Goal: Task Accomplishment & Management: Manage account settings

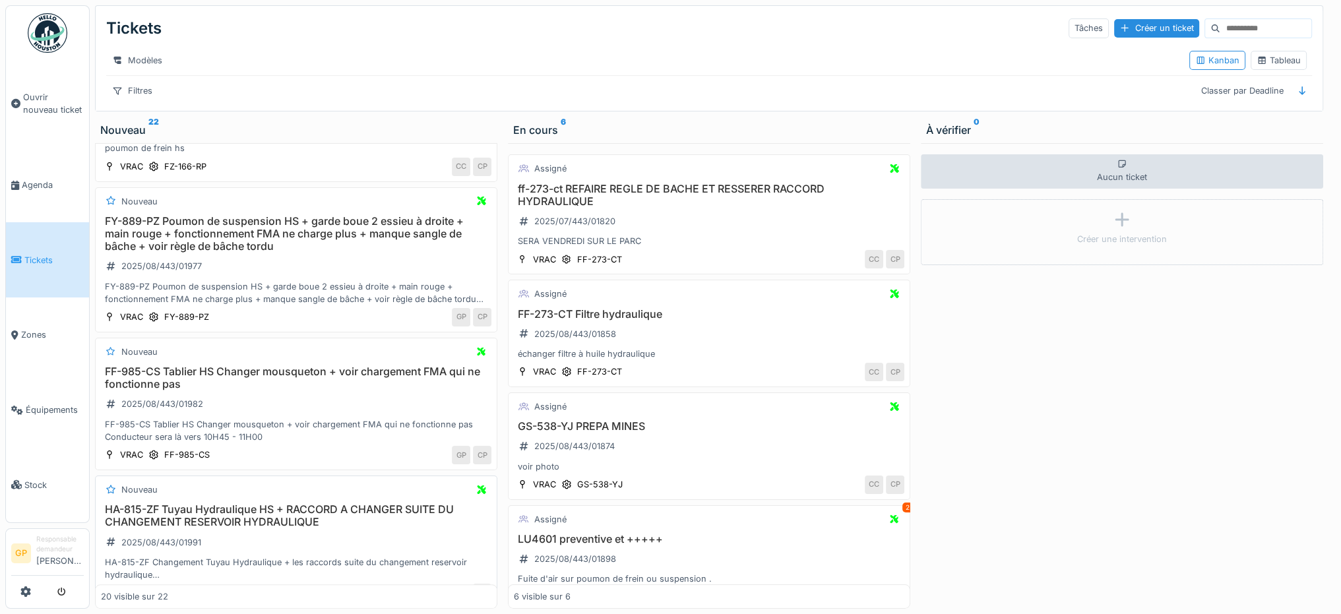
scroll to position [1718, 0]
click at [24, 254] on span "Tickets" at bounding box center [53, 260] width 59 height 13
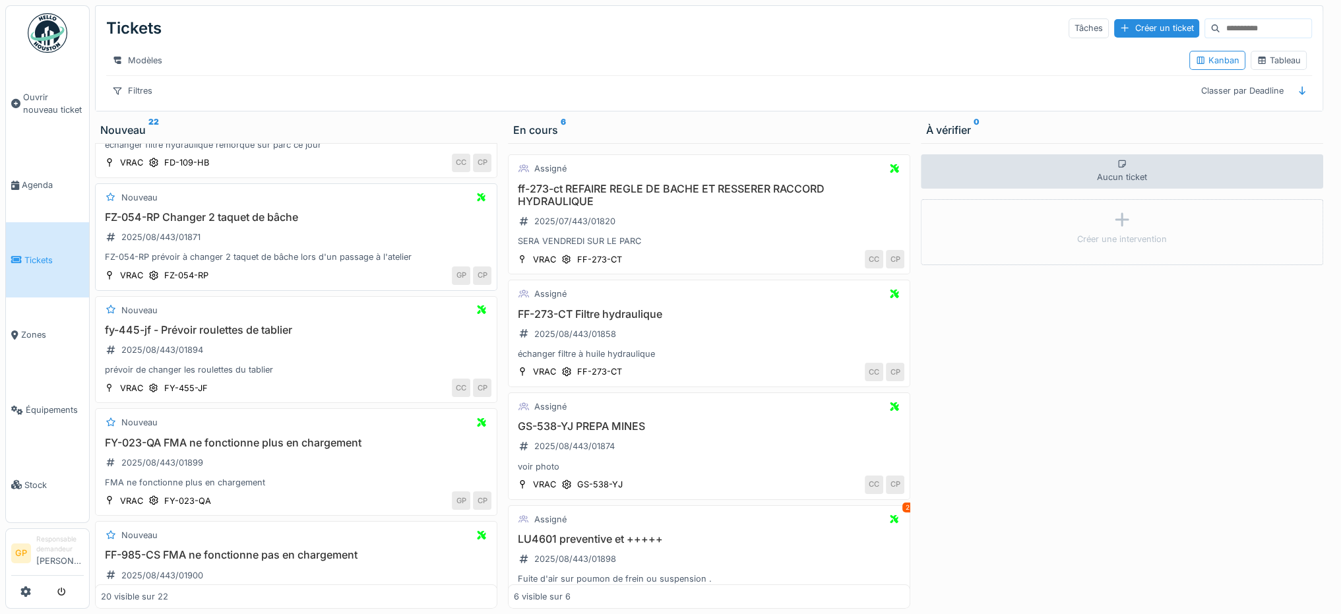
scroll to position [198, 0]
click at [71, 185] on span "Agenda" at bounding box center [53, 185] width 62 height 13
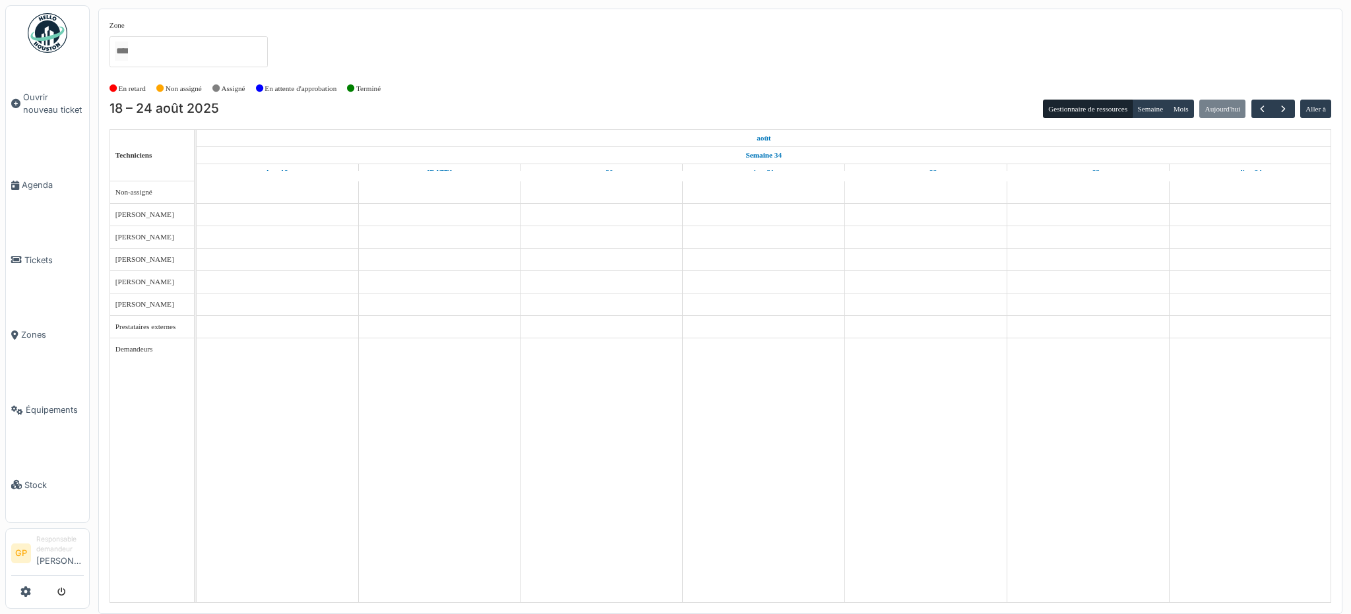
click at [70, 110] on span "Ouvrir nouveau ticket" at bounding box center [53, 103] width 61 height 25
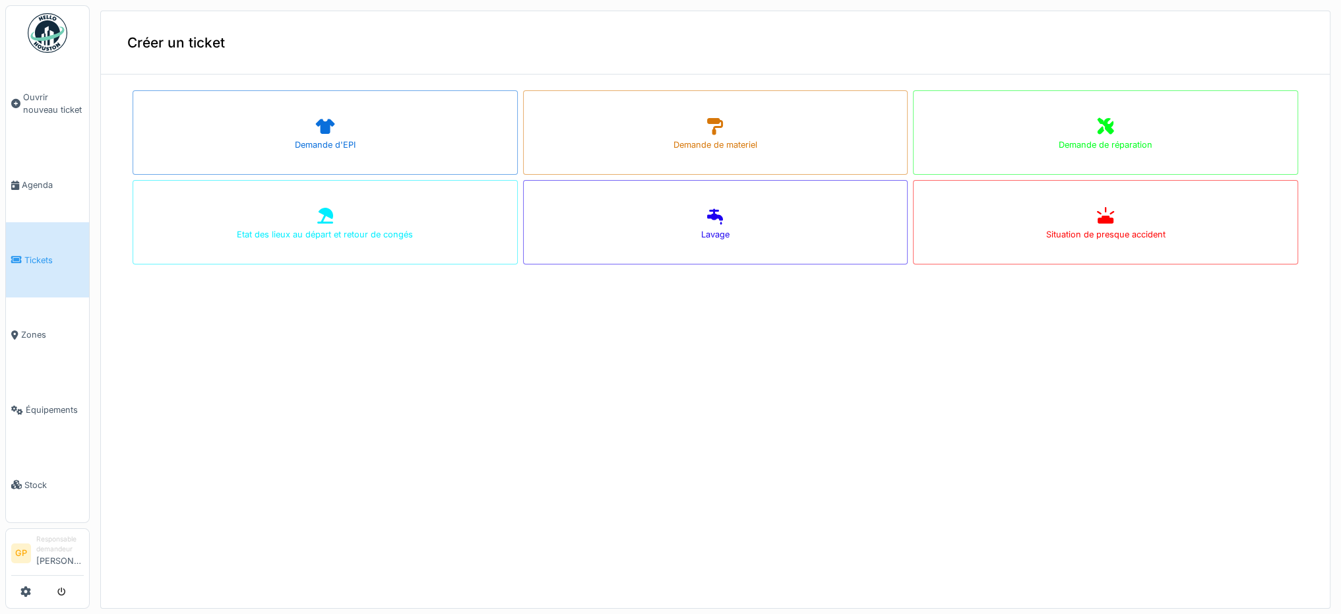
click at [44, 259] on span "Tickets" at bounding box center [53, 260] width 59 height 13
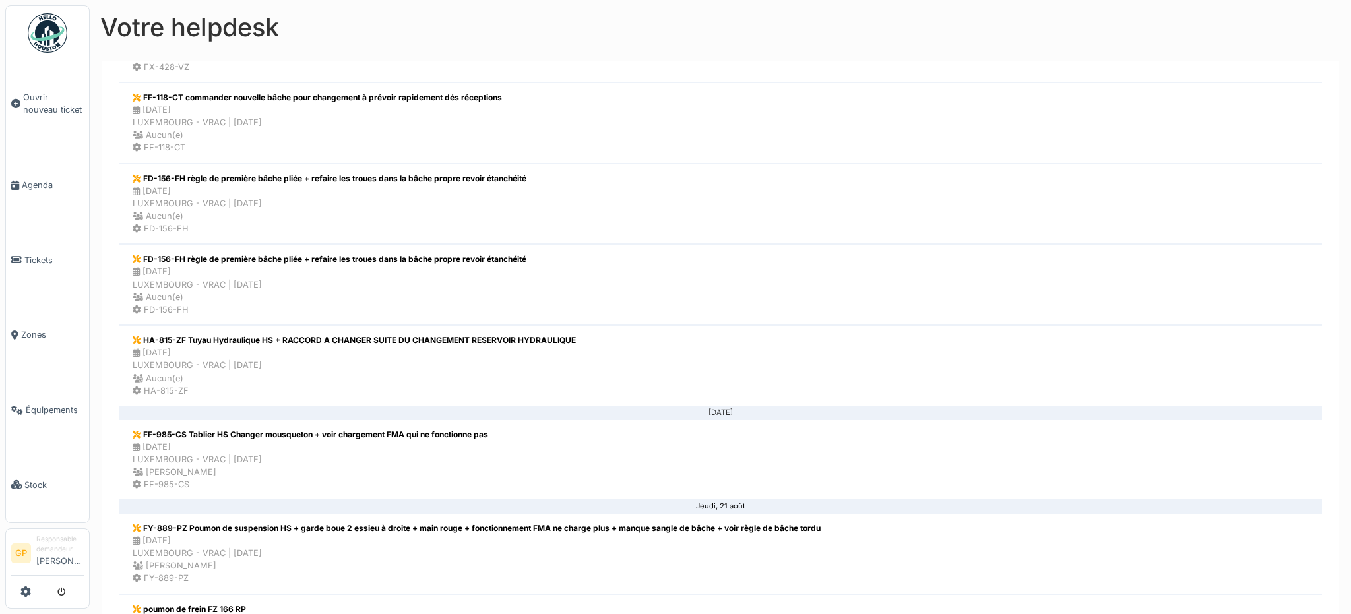
scroll to position [330, 0]
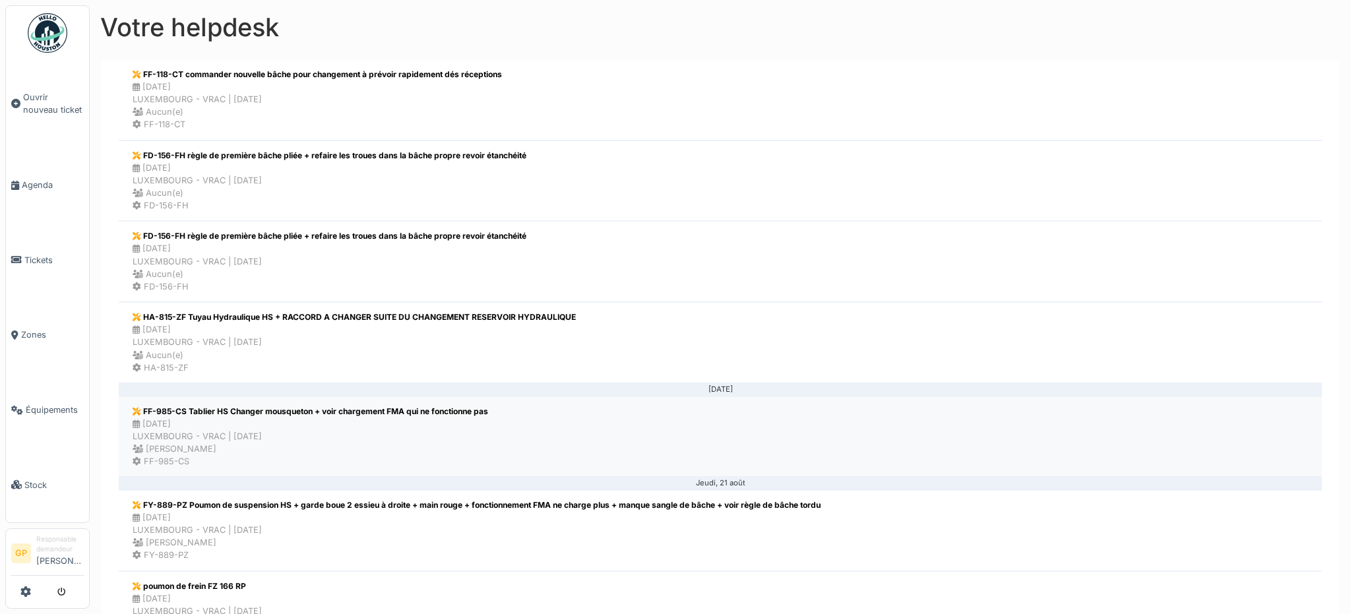
click at [399, 443] on div "[DATE] LUXEMBOURG - VRAC | [DATE] [PERSON_NAME]" at bounding box center [311, 437] width 356 height 38
click at [284, 512] on div "21/08/2025 LUXEMBOURG - VRAC | Il y a 5 jour(s) Christopher Peterle" at bounding box center [477, 530] width 688 height 38
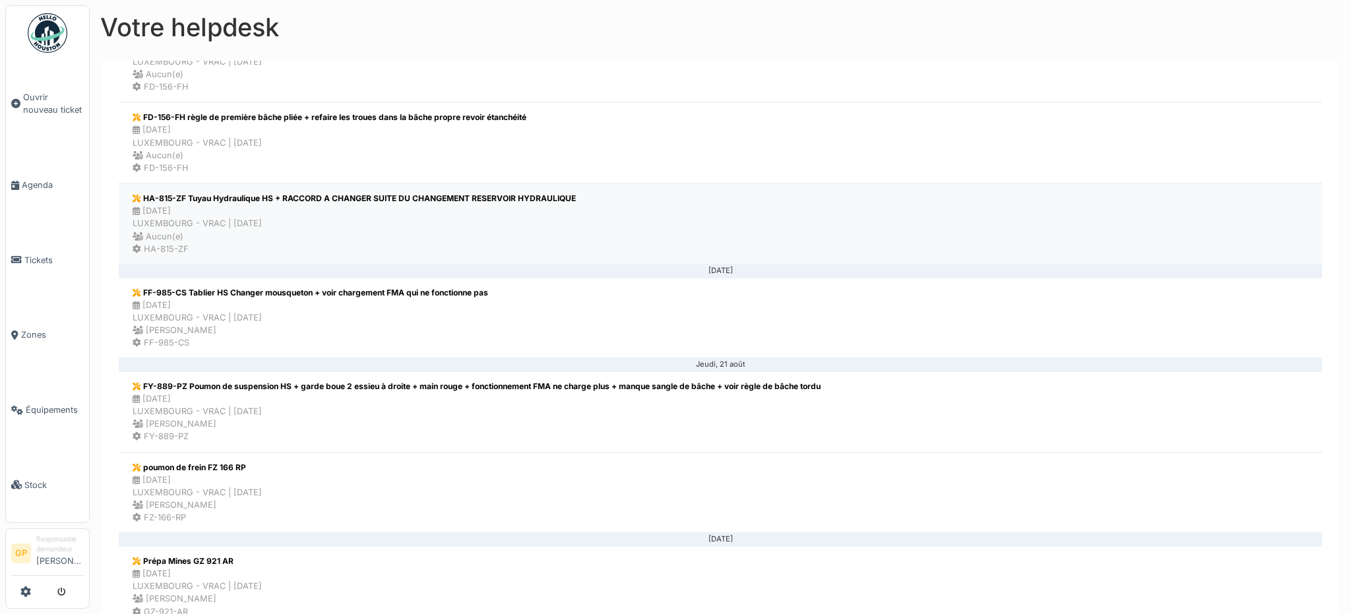
scroll to position [462, 0]
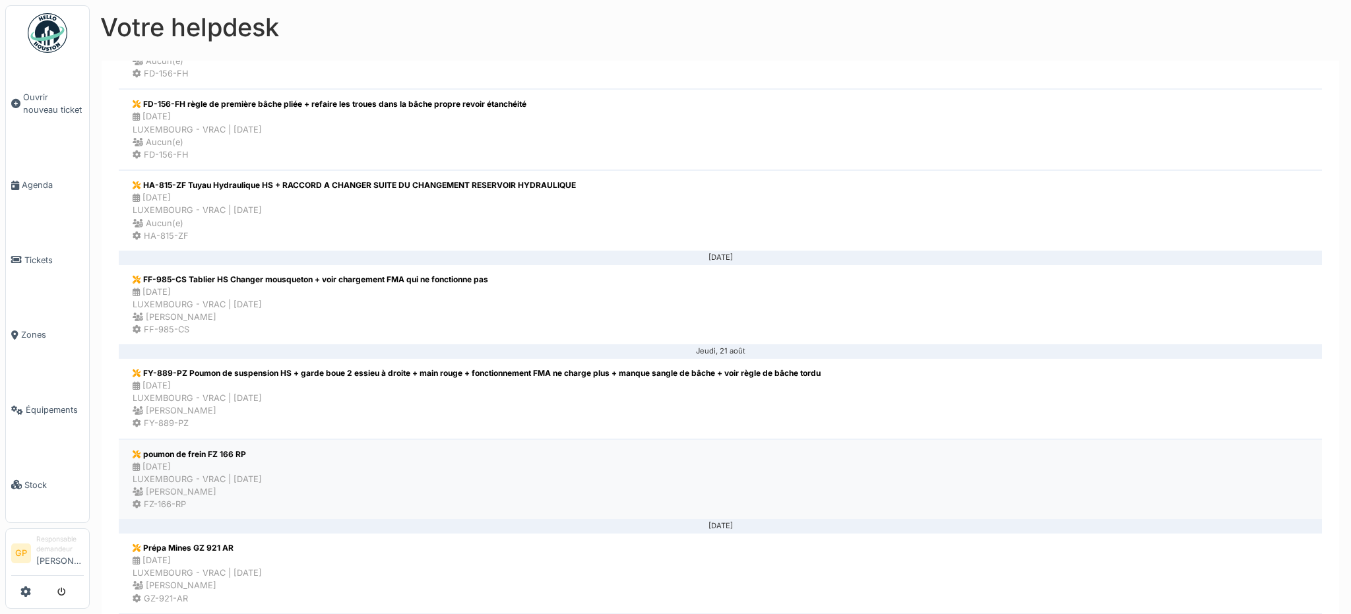
click at [454, 461] on li "poumon de frein FZ 166 RP 21/08/2025 LUXEMBOURG - VRAC | Il y a 5 jour(s) Chris…" at bounding box center [721, 479] width 1204 height 81
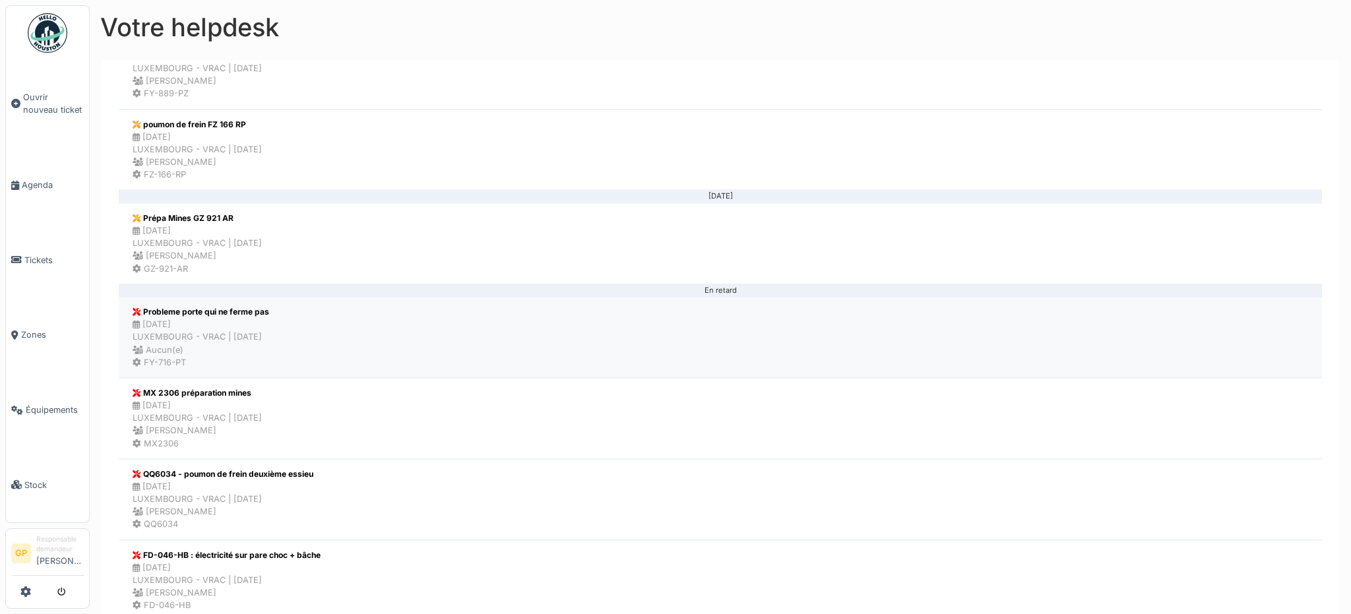
scroll to position [858, 0]
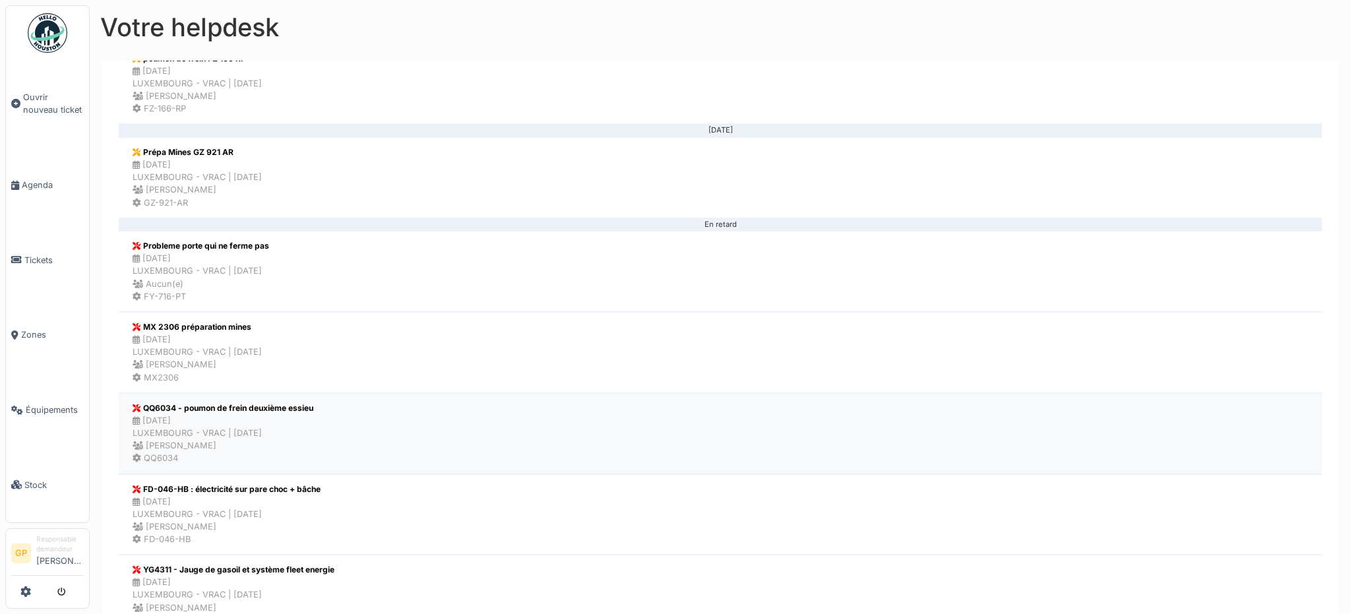
click at [396, 421] on li "QQ6034 - poumon de frein deuxième essieu 12/08/2025 LUXEMBOURG - VRAC | Il y a …" at bounding box center [721, 433] width 1204 height 81
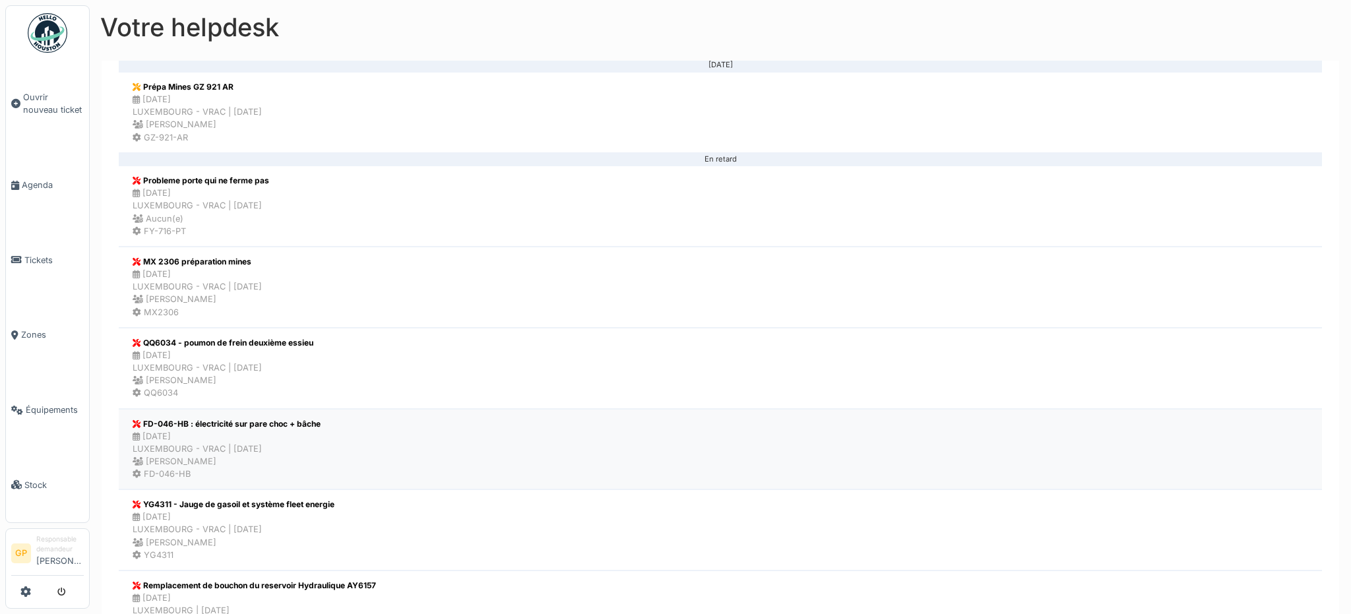
scroll to position [924, 0]
click at [307, 437] on div "12/08/2025 LUXEMBOURG - VRAC | Il y a 14 jour(s) Christopher Peterle" at bounding box center [227, 449] width 188 height 38
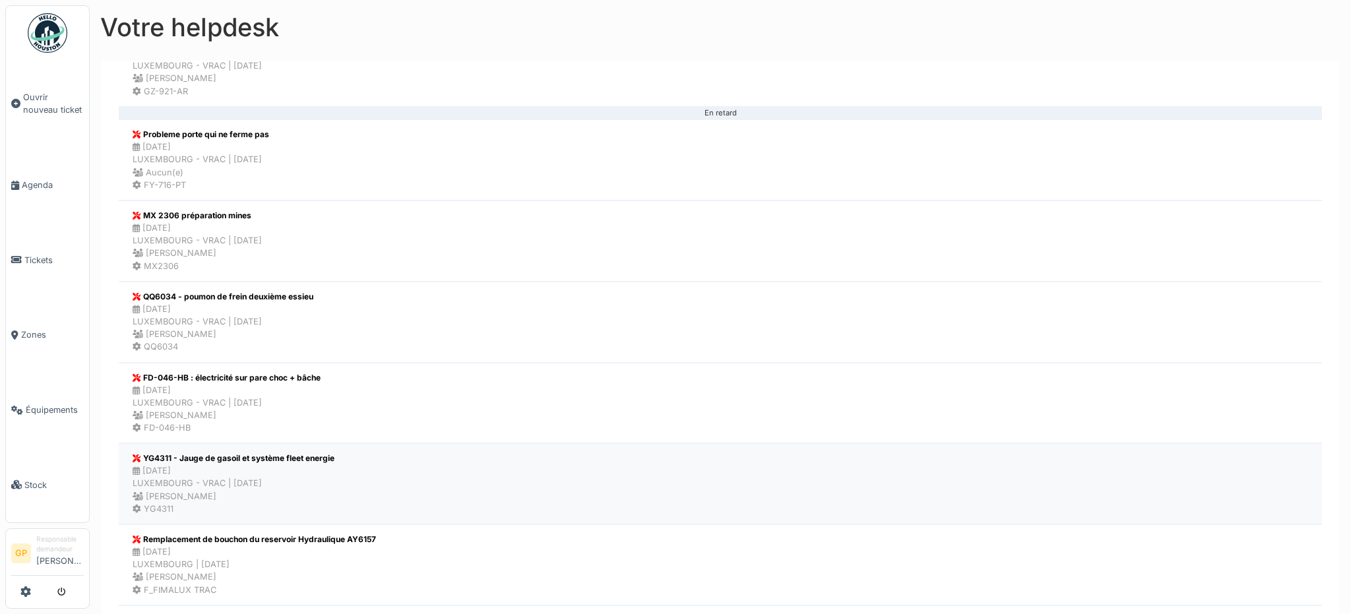
scroll to position [990, 0]
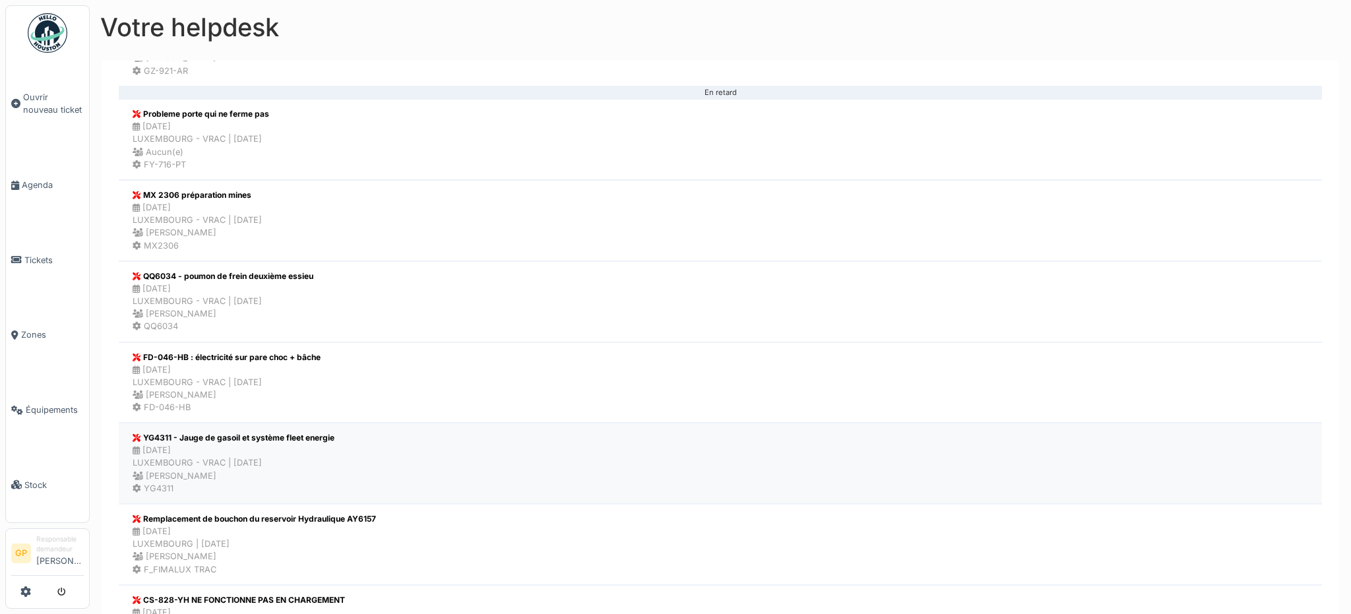
click at [317, 452] on div "12/08/2025 LUXEMBOURG - VRAC | Il y a 14 jour(s) Christopher Peterle" at bounding box center [234, 463] width 202 height 38
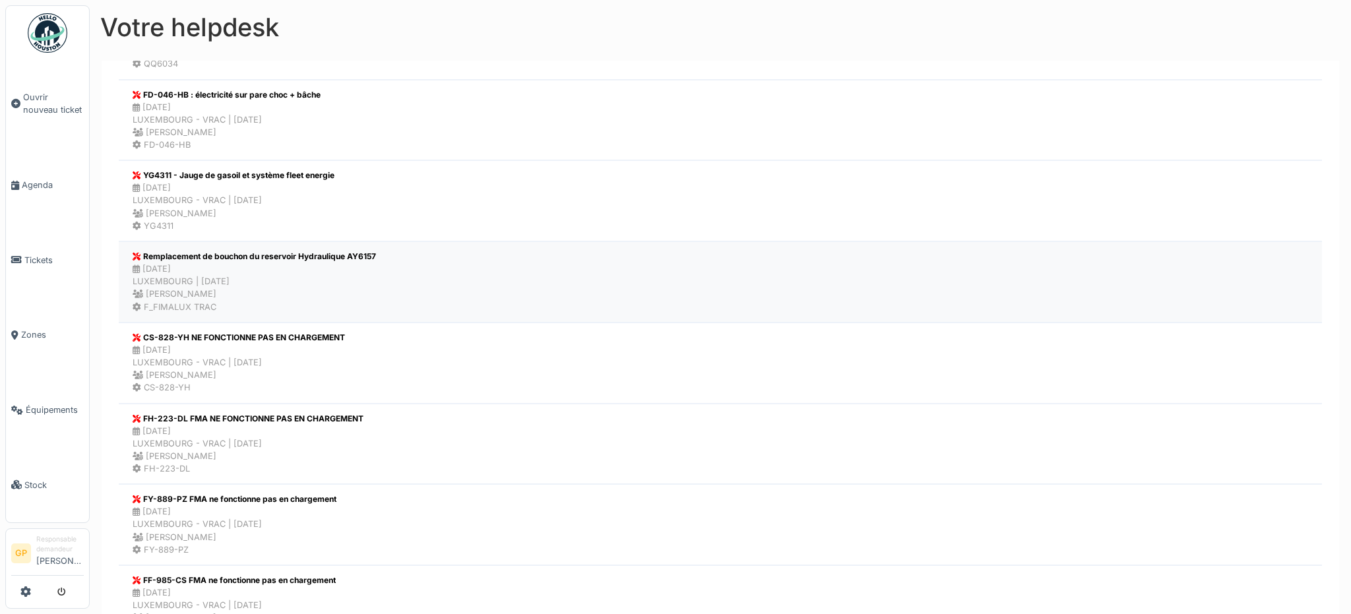
scroll to position [1254, 0]
click at [348, 340] on li "CS-828-YH NE FONCTIONNE PAS EN CHARGEMENT 08/08/2025 LUXEMBOURG - VRAC | Il y a…" at bounding box center [721, 361] width 1204 height 81
click at [380, 507] on li "FY-889-PZ FMA ne fonctionne pas en chargement 08/08/2025 LUXEMBOURG - VRAC | Il…" at bounding box center [721, 523] width 1204 height 81
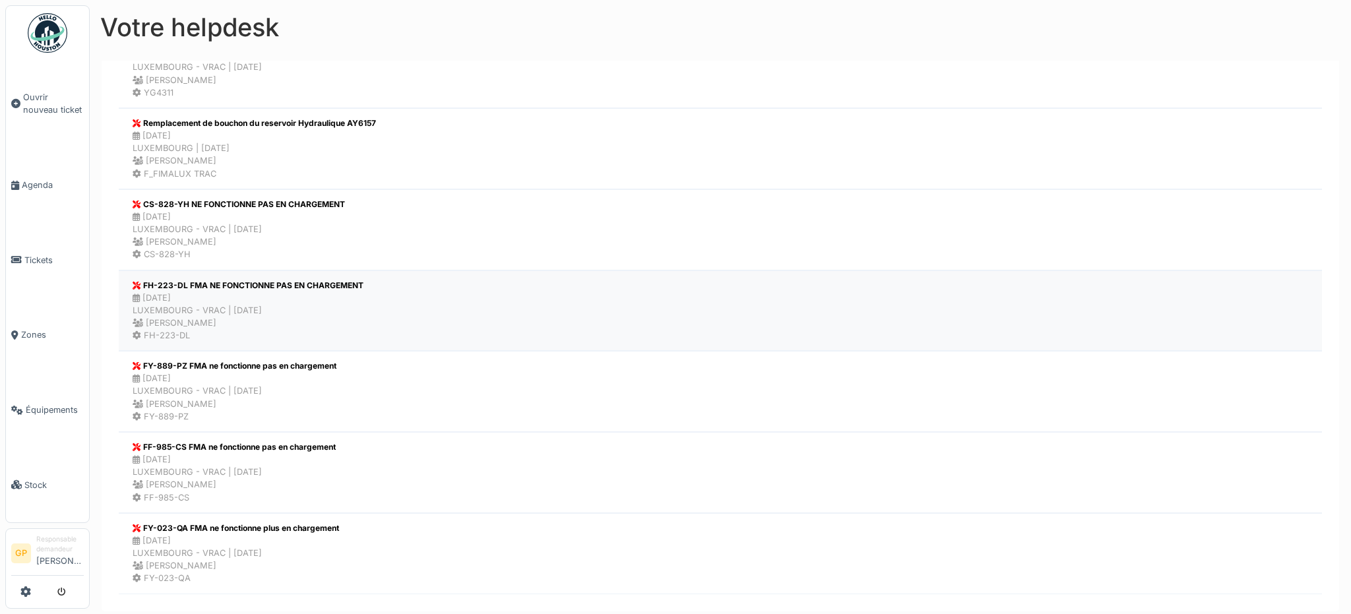
scroll to position [1390, 0]
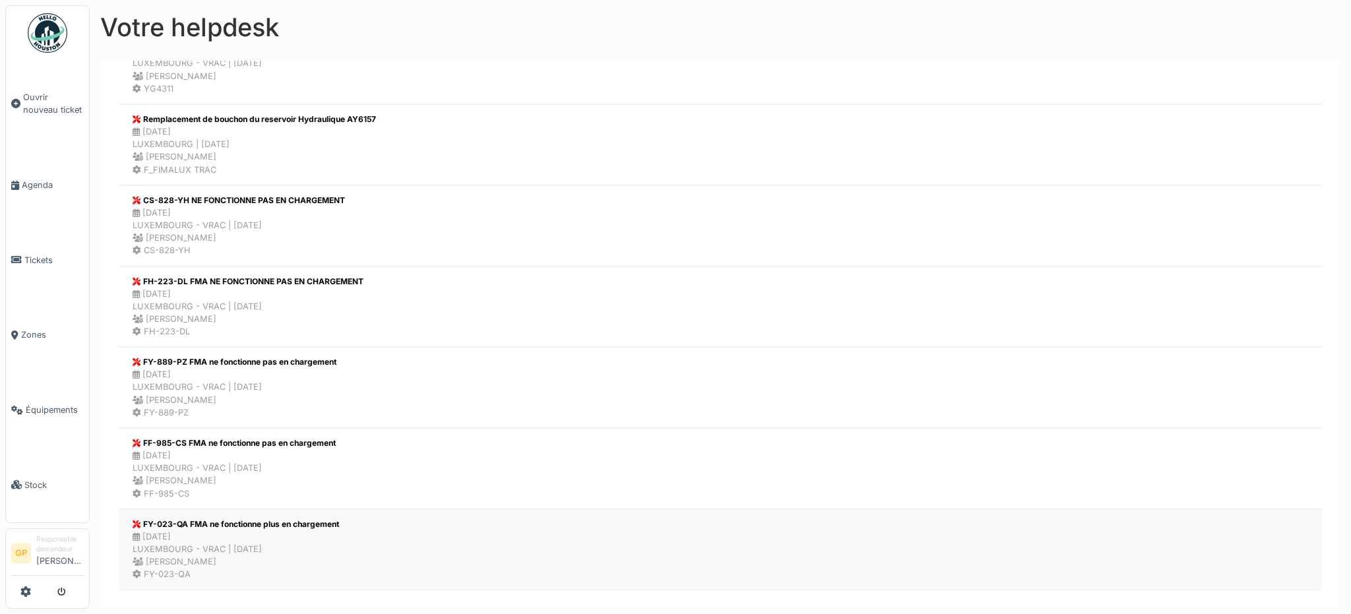
click at [325, 519] on div "FY-023-QA FMA ne fonctionne plus en chargement" at bounding box center [236, 525] width 207 height 12
click at [329, 470] on div "08/08/2025 LUXEMBOURG - VRAC | Il y a 18 jour(s) Christopher Peterle" at bounding box center [234, 468] width 203 height 38
click at [359, 300] on div "08/08/2025 LUXEMBOURG - VRAC | Il y a 18 jour(s) Christopher Peterle" at bounding box center [248, 307] width 231 height 38
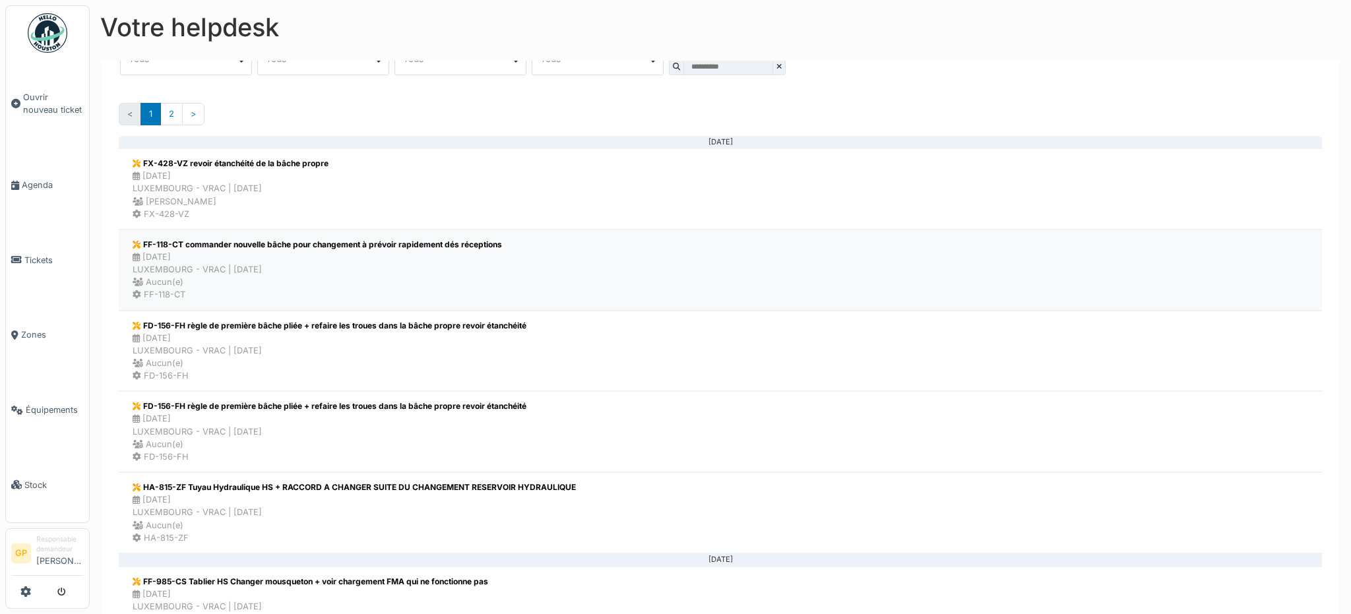
scroll to position [136, 0]
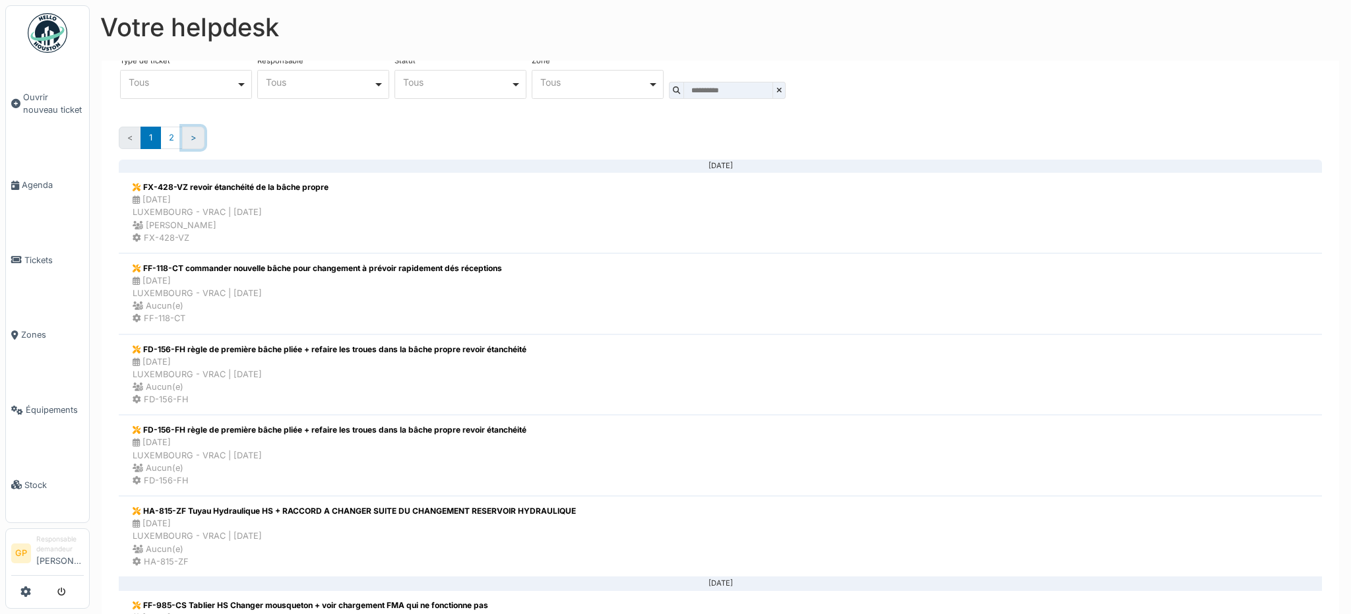
click at [198, 133] on link ">" at bounding box center [193, 138] width 22 height 22
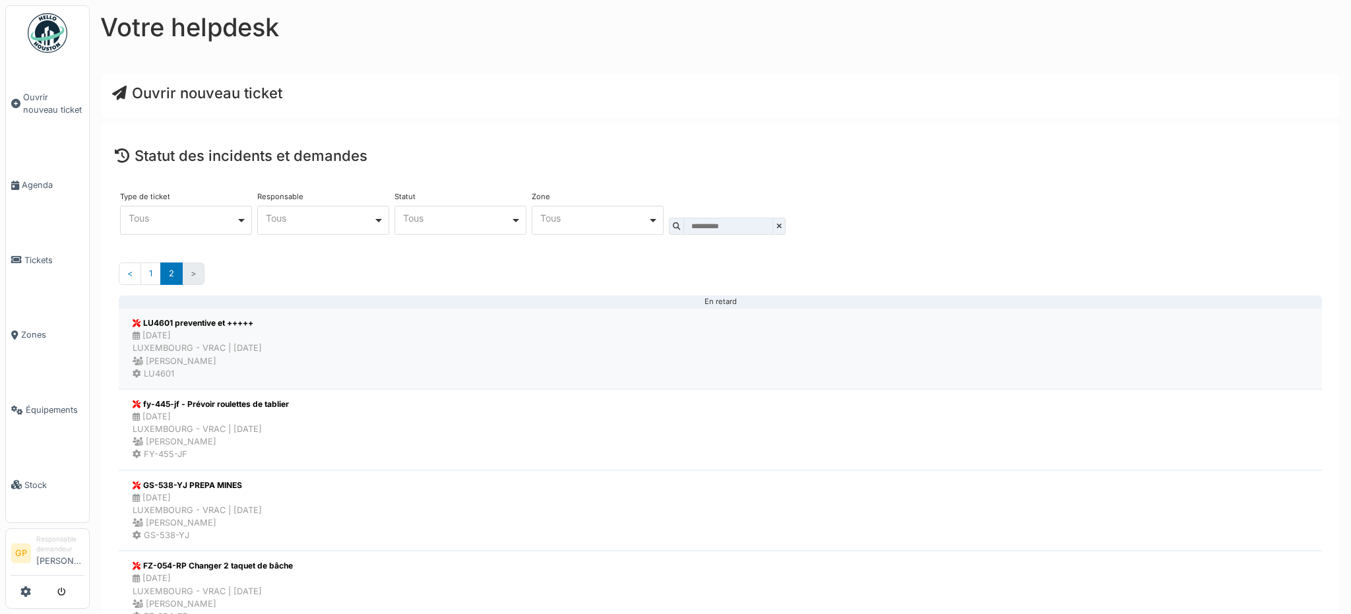
click at [375, 348] on li "LU4601 preventive et +++++ 08/08/2025 LUXEMBOURG - VRAC | Il y a 18 jour(s) Chr…" at bounding box center [721, 348] width 1204 height 81
click at [421, 424] on li "fy-445-jf - Prévoir roulettes de tablier 07/08/2025 LUXEMBOURG - VRAC | Il y a …" at bounding box center [721, 429] width 1204 height 81
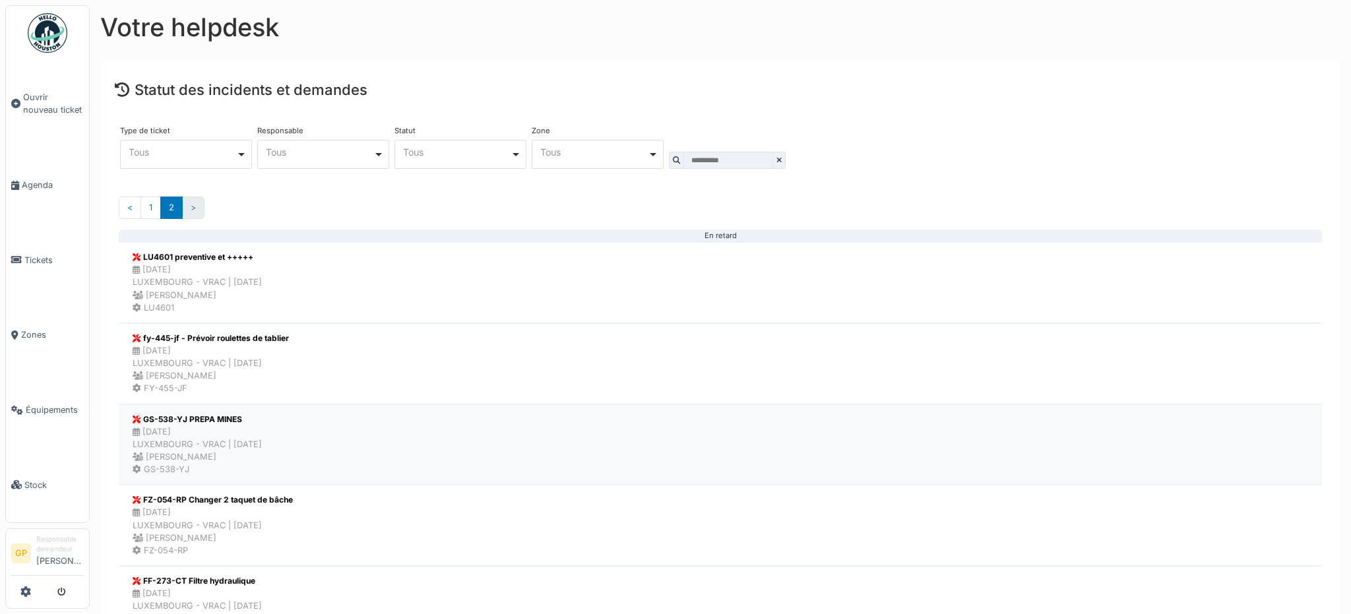
scroll to position [132, 0]
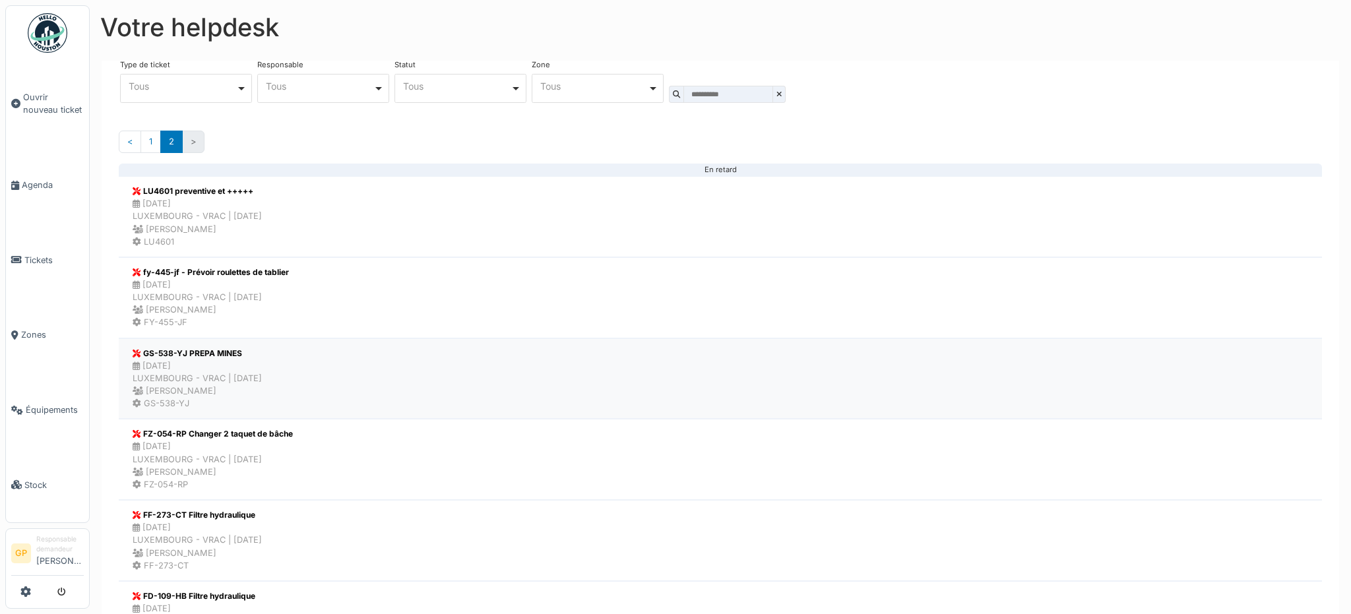
click at [544, 393] on li "GS-538-YJ PREPA MINES 07/08/2025 LUXEMBOURG - VRAC | Il y a 19 jour(s) Christop…" at bounding box center [721, 378] width 1204 height 81
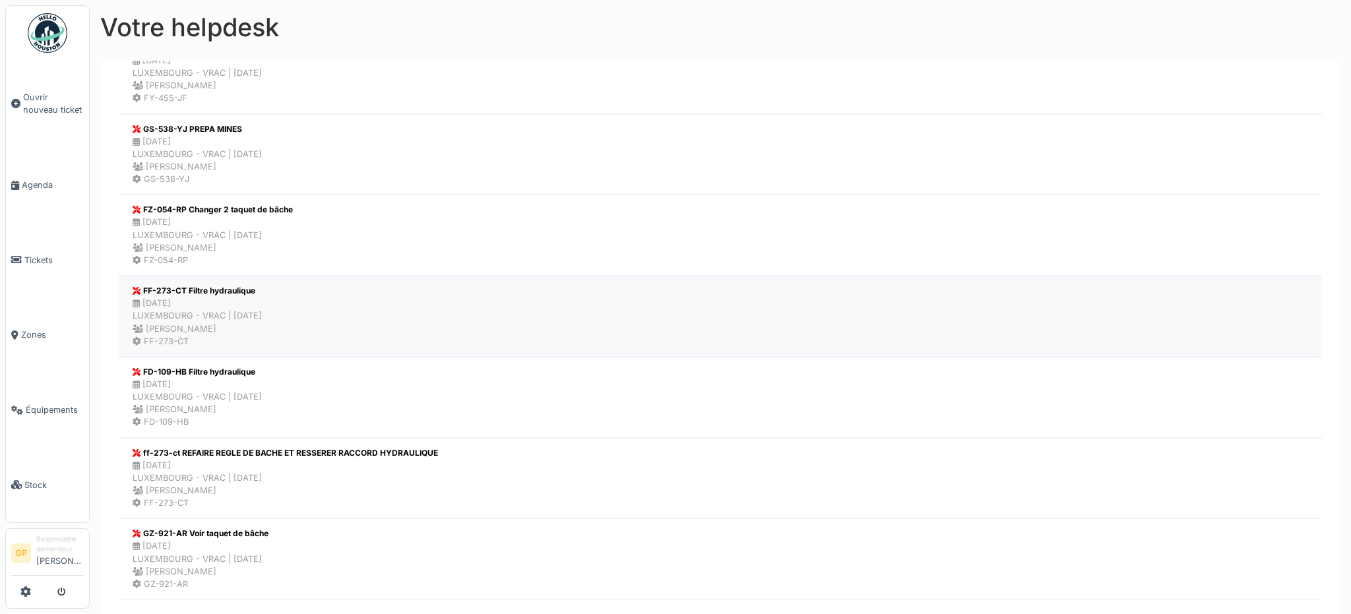
scroll to position [369, 0]
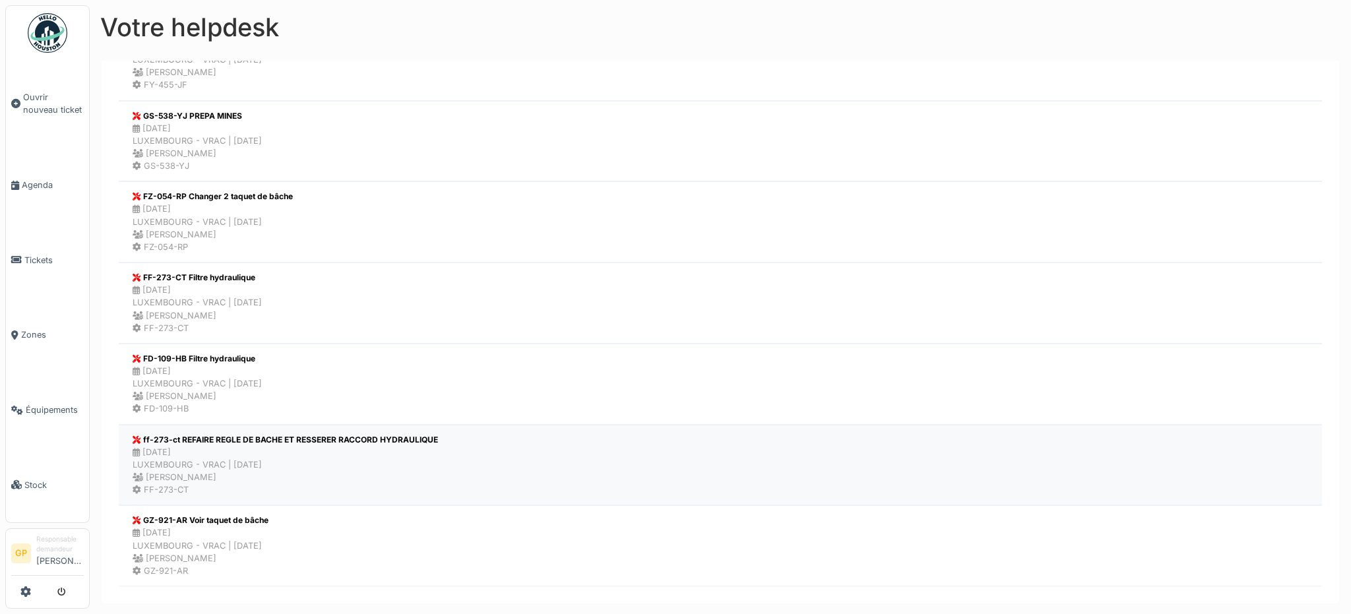
click at [421, 456] on div "31/07/2025 LUXEMBOURG - VRAC | Il y a 26 jour(s) Christopher Peterle" at bounding box center [285, 465] width 305 height 38
click at [272, 525] on div "GZ-921-AR Voir taquet de bâche 30/05/2025 LUXEMBOURG - VRAC | Il y a 88 jour(s)…" at bounding box center [200, 545] width 143 height 69
click at [262, 385] on div "05/08/2025 LUXEMBOURG - VRAC | Il y a 21 jour(s) Christopher Peterle" at bounding box center [197, 384] width 129 height 38
click at [296, 296] on li "FF-273-CT Filtre hydraulique 05/08/2025 LUXEMBOURG - VRAC | Il y a 21 jour(s) C…" at bounding box center [721, 303] width 1204 height 81
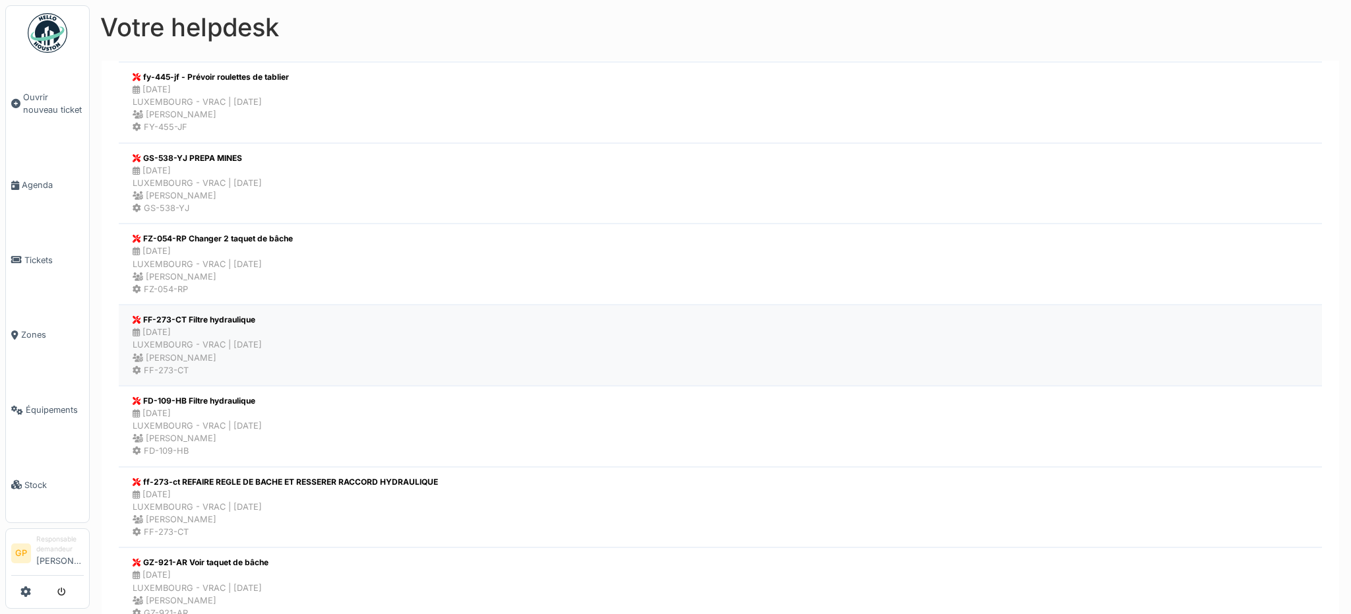
scroll to position [304, 0]
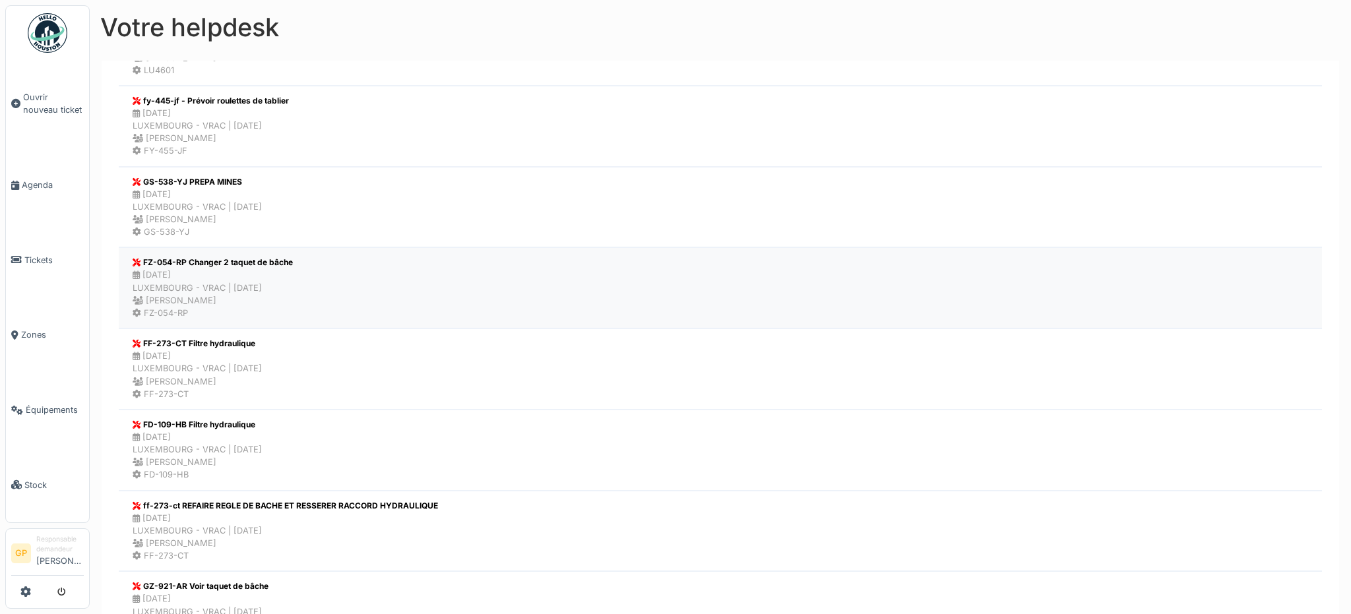
click at [313, 290] on li "FZ-054-RP Changer 2 taquet de bâche 06/08/2025 LUXEMBOURG - VRAC | Il y a 20 jo…" at bounding box center [721, 287] width 1204 height 81
click at [335, 208] on li "GS-538-YJ PREPA MINES 07/08/2025 LUXEMBOURG - VRAC | Il y a 19 jour(s) Christop…" at bounding box center [721, 207] width 1204 height 81
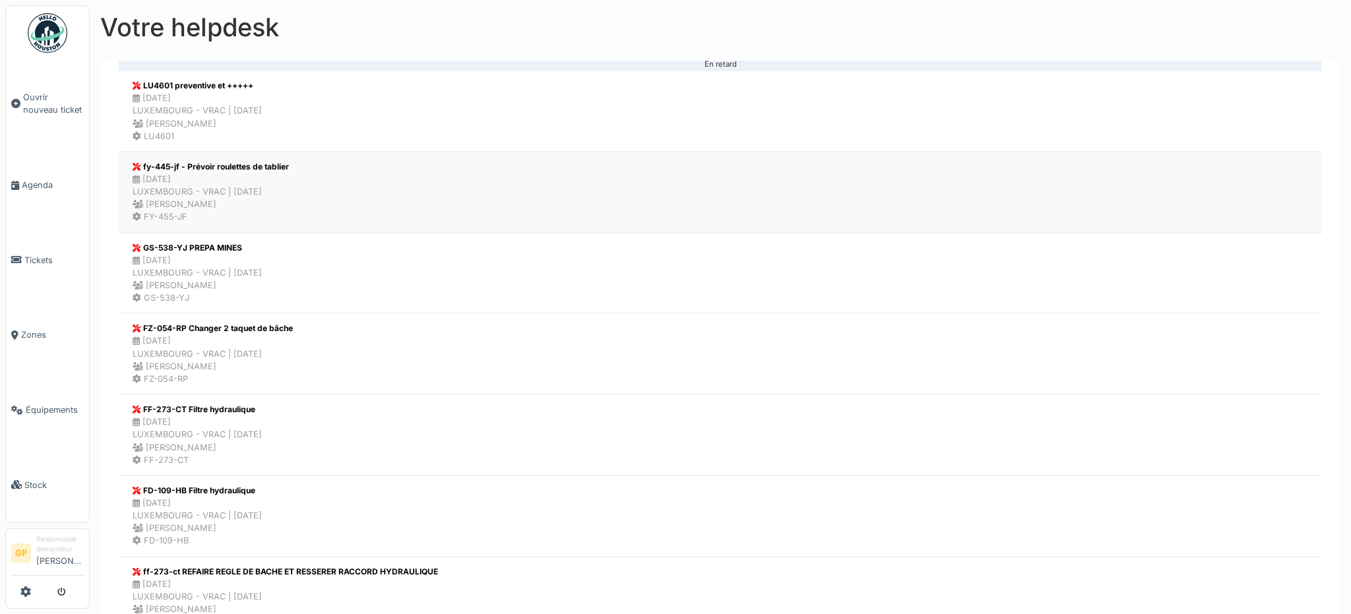
click at [321, 191] on li "fy-445-jf - Prévoir roulettes de tablier 07/08/2025 LUXEMBOURG - VRAC | Il y a …" at bounding box center [721, 192] width 1204 height 81
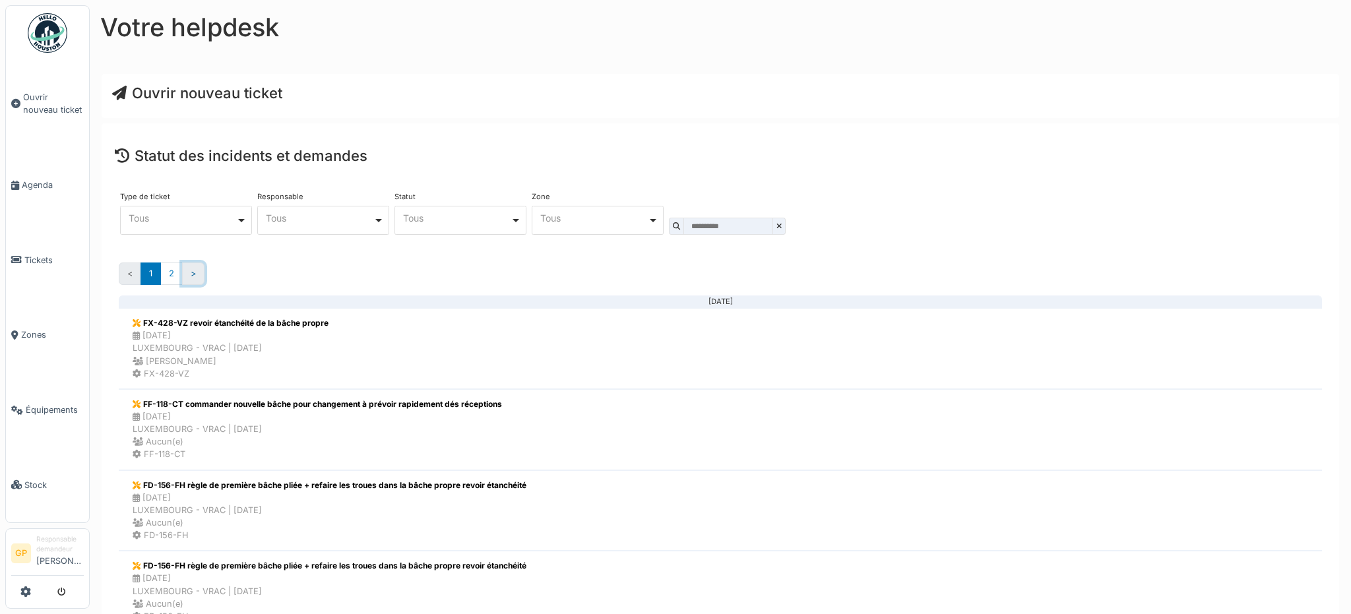
click at [197, 269] on link ">" at bounding box center [193, 274] width 22 height 22
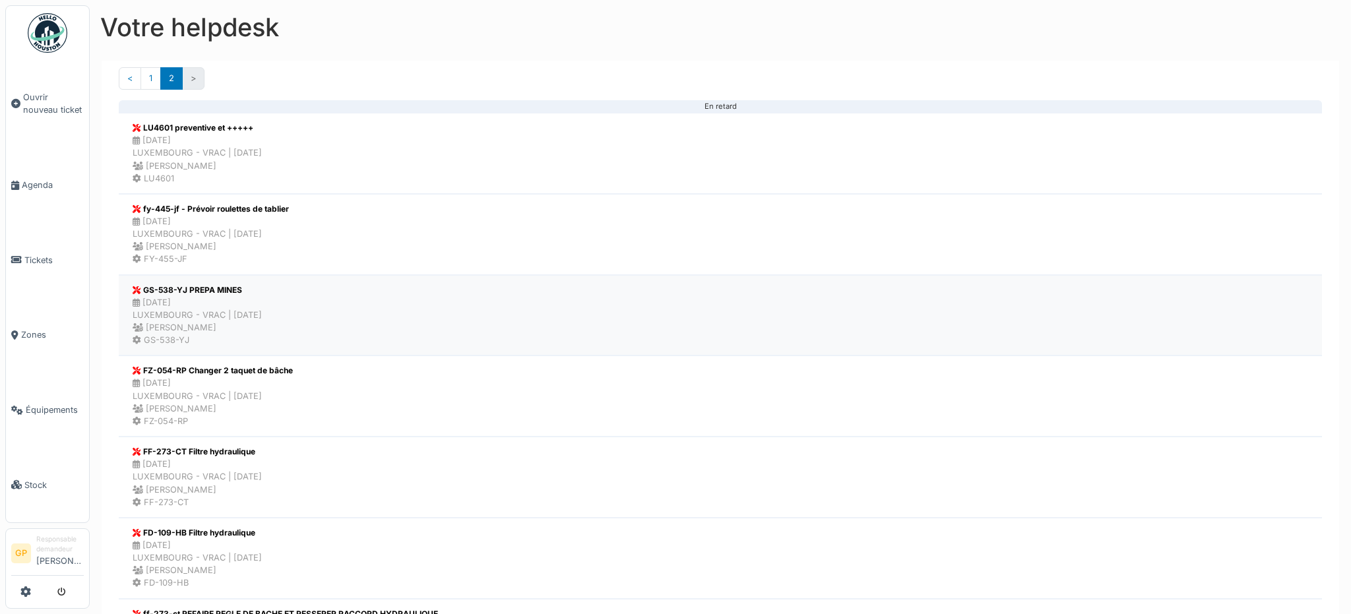
scroll to position [198, 0]
click at [323, 385] on li "FZ-054-RP Changer 2 taquet de bâche 06/08/2025 LUXEMBOURG - VRAC | Il y a 20 jo…" at bounding box center [721, 393] width 1204 height 81
click at [150, 78] on link "1" at bounding box center [151, 76] width 20 height 22
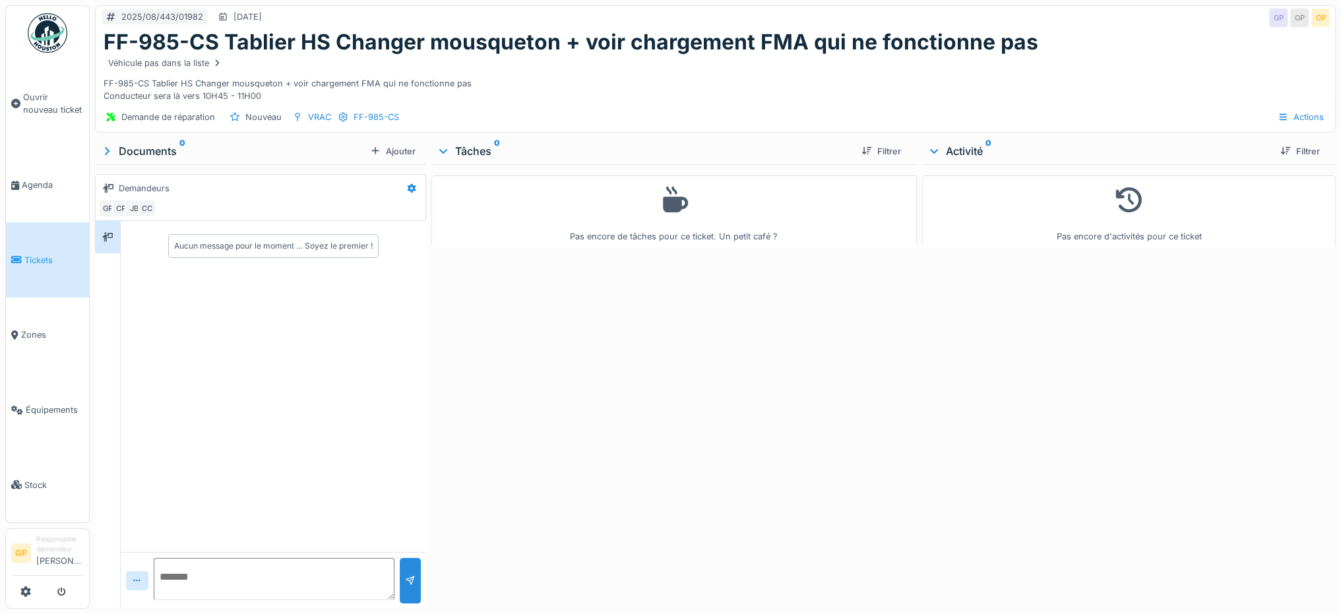
click at [222, 579] on textarea at bounding box center [274, 579] width 241 height 42
type textarea "*"
click at [405, 575] on div at bounding box center [410, 581] width 11 height 13
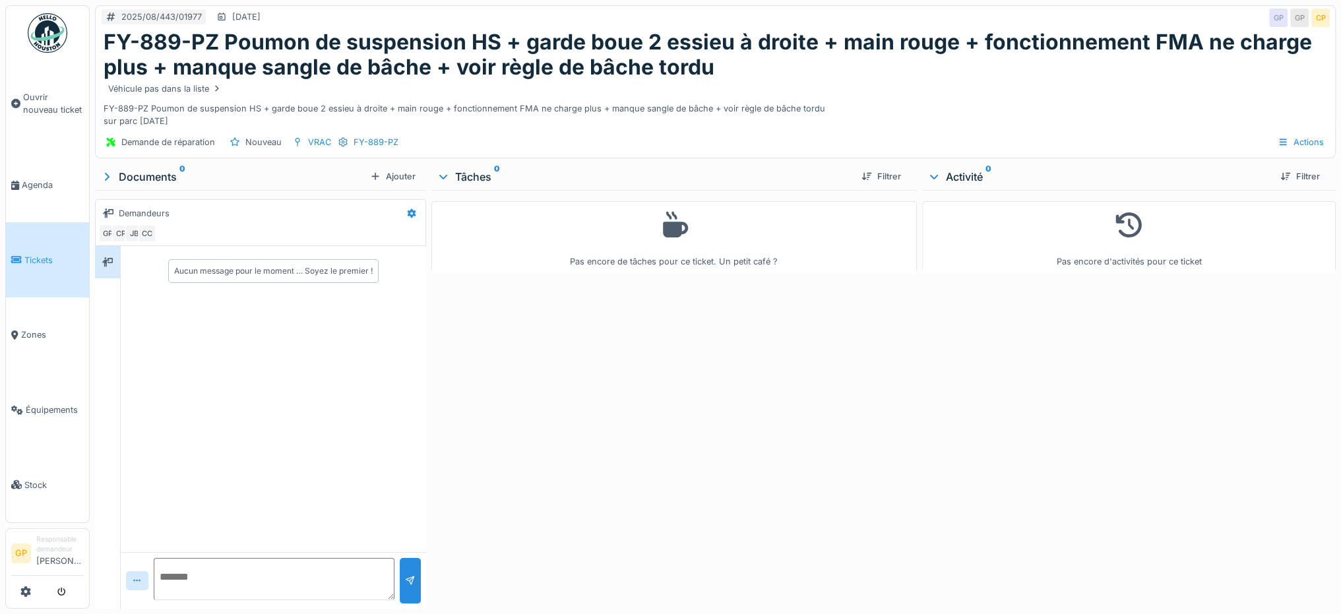
click at [282, 579] on textarea at bounding box center [274, 579] width 241 height 42
type textarea "*"
click at [405, 581] on div at bounding box center [410, 581] width 11 height 13
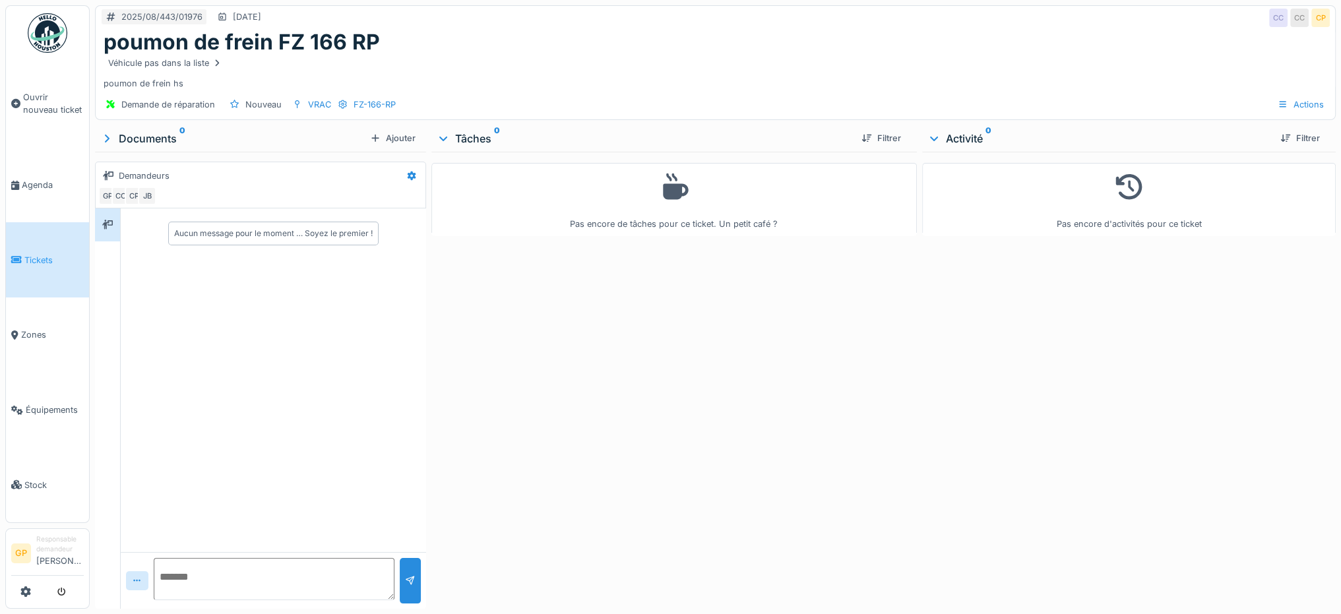
click at [283, 574] on textarea at bounding box center [274, 579] width 241 height 42
type textarea "*"
click at [412, 591] on div at bounding box center [410, 581] width 21 height 46
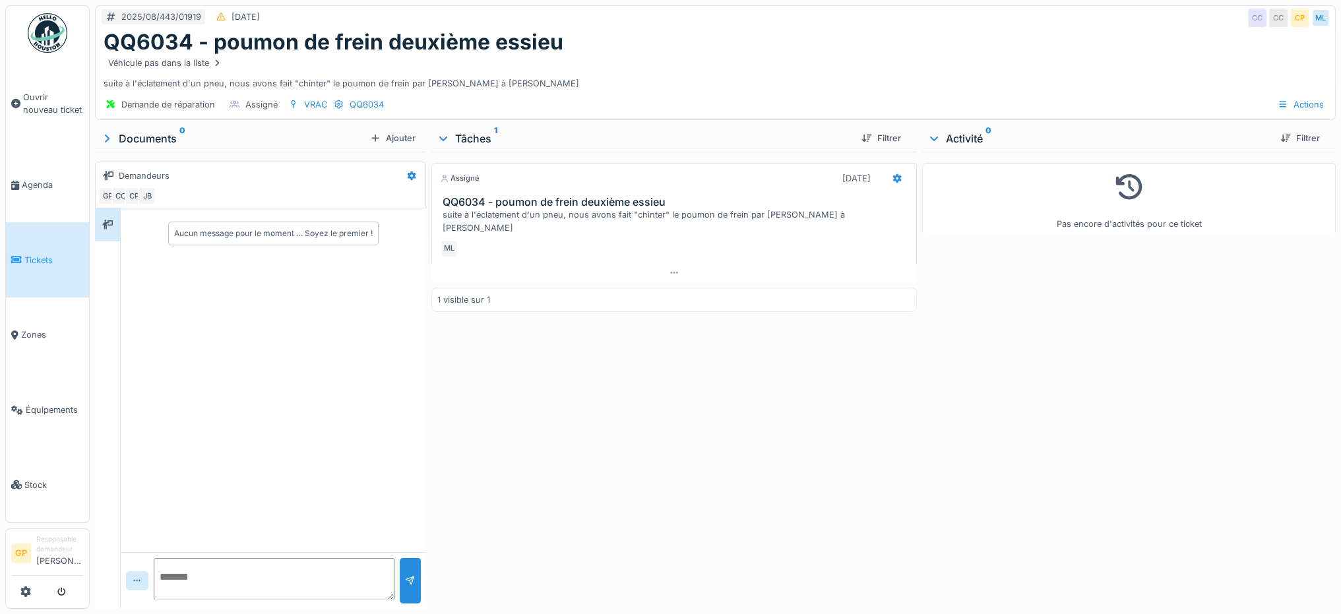
click at [311, 584] on textarea at bounding box center [274, 579] width 241 height 42
type textarea "*"
click at [401, 587] on div at bounding box center [410, 581] width 21 height 46
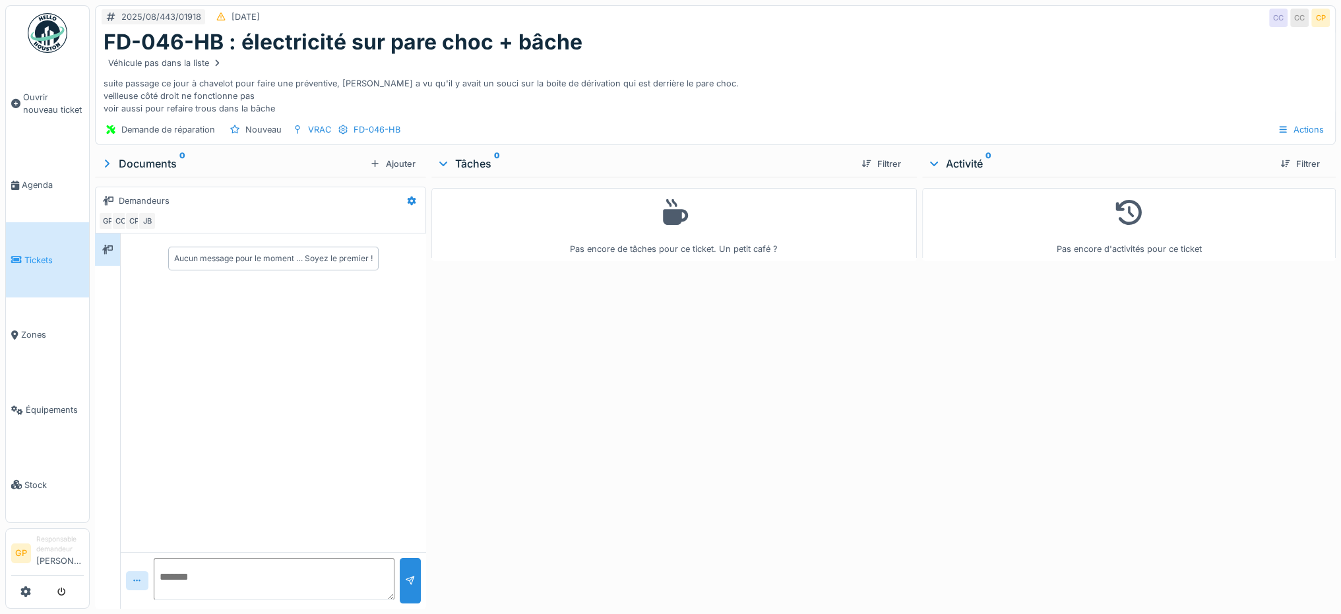
click at [335, 582] on textarea at bounding box center [274, 579] width 241 height 42
type textarea "*"
click at [405, 576] on div at bounding box center [410, 581] width 11 height 13
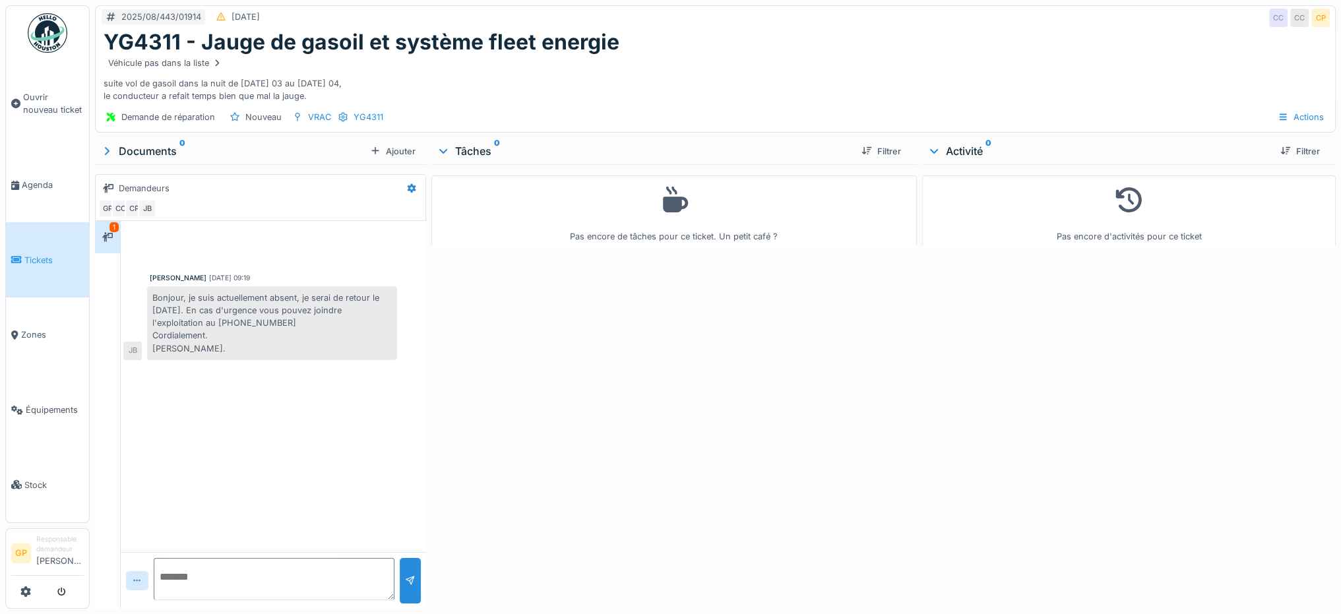
click at [290, 577] on textarea at bounding box center [274, 579] width 241 height 42
type textarea "*"
click at [406, 578] on div at bounding box center [410, 581] width 11 height 13
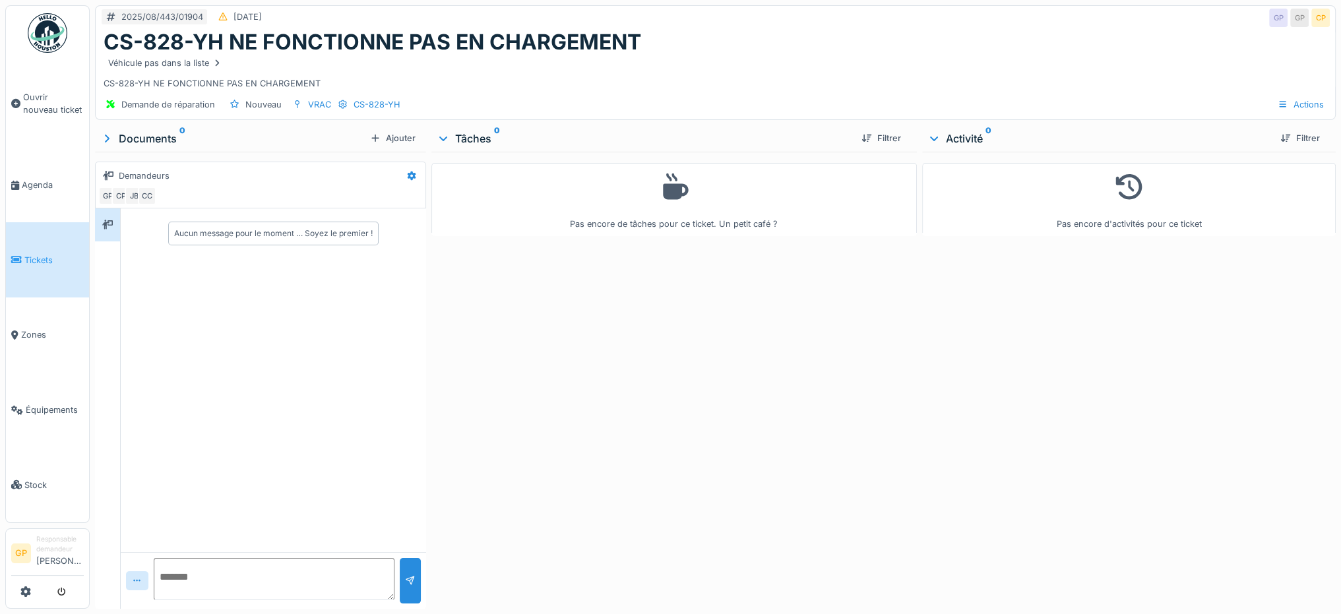
scroll to position [10, 0]
click at [280, 566] on textarea at bounding box center [274, 579] width 241 height 42
type textarea "*"
click at [409, 575] on div at bounding box center [410, 581] width 11 height 13
click at [304, 588] on textarea at bounding box center [274, 579] width 241 height 42
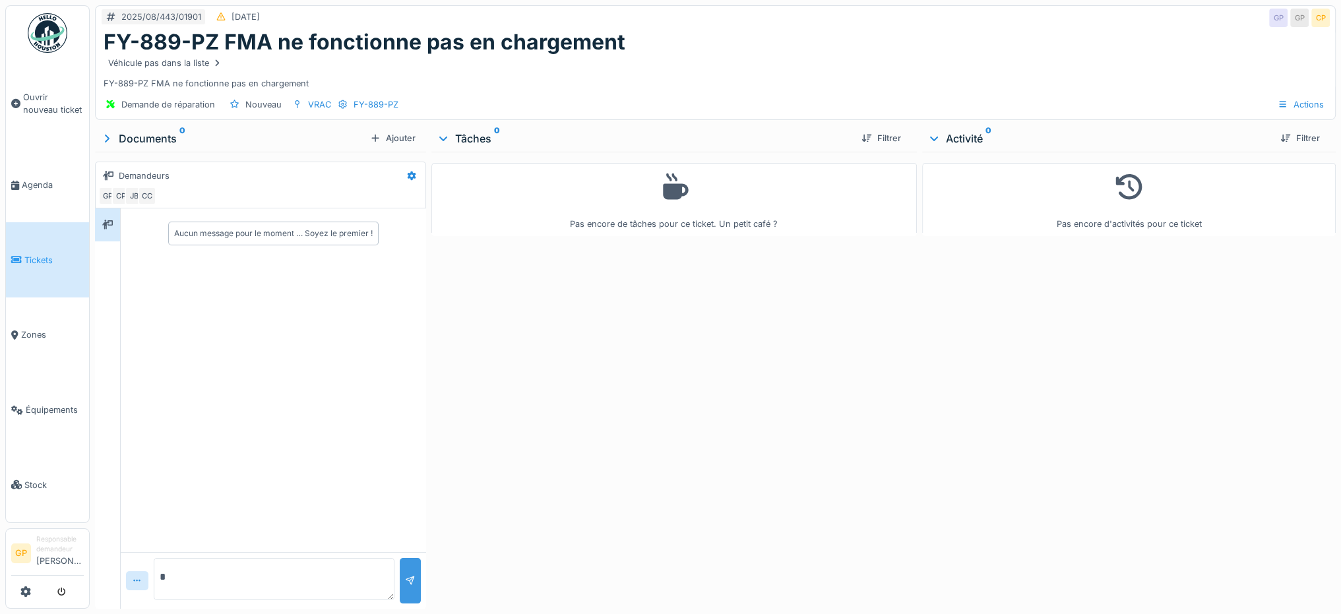
type textarea "*"
click at [412, 581] on div at bounding box center [410, 581] width 11 height 13
click at [255, 579] on textarea at bounding box center [274, 579] width 241 height 42
type textarea "*"
click at [267, 577] on div "Annuler 2025/08/443/01900 [DATE] GP GP CP FF-985-CS FMA ne fonctionne pas en ch…" at bounding box center [716, 307] width 1252 height 614
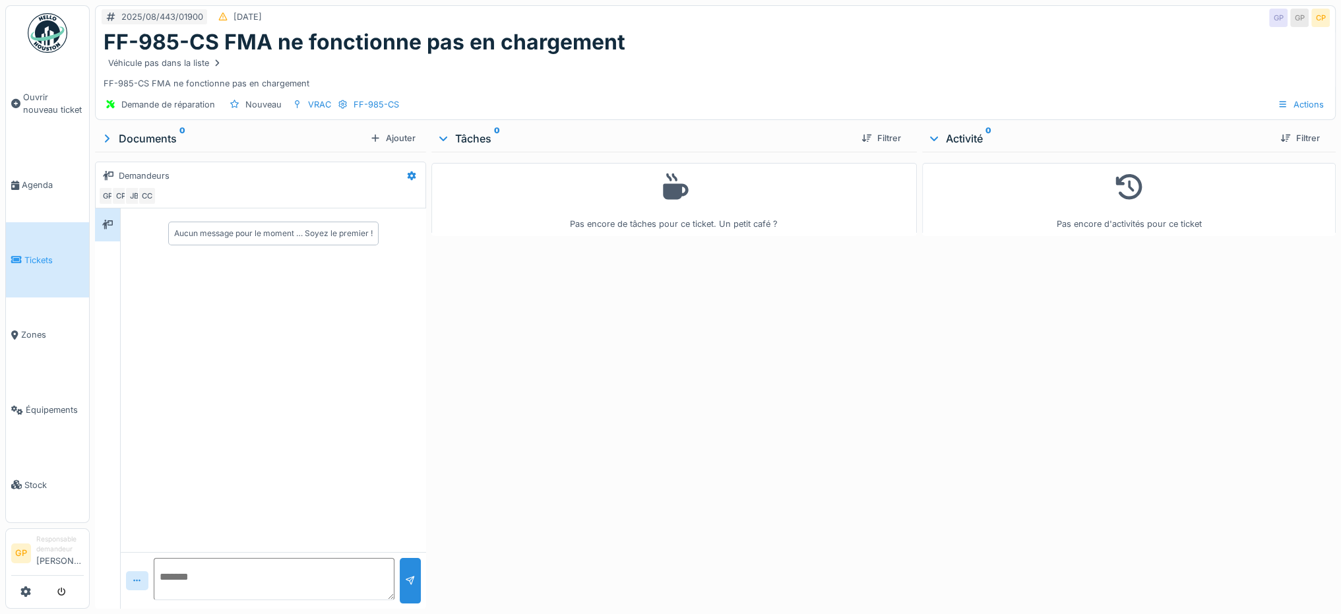
click at [211, 591] on textarea at bounding box center [274, 579] width 241 height 42
type textarea "*"
click at [405, 576] on div at bounding box center [410, 581] width 11 height 13
click at [251, 580] on textarea at bounding box center [274, 579] width 241 height 42
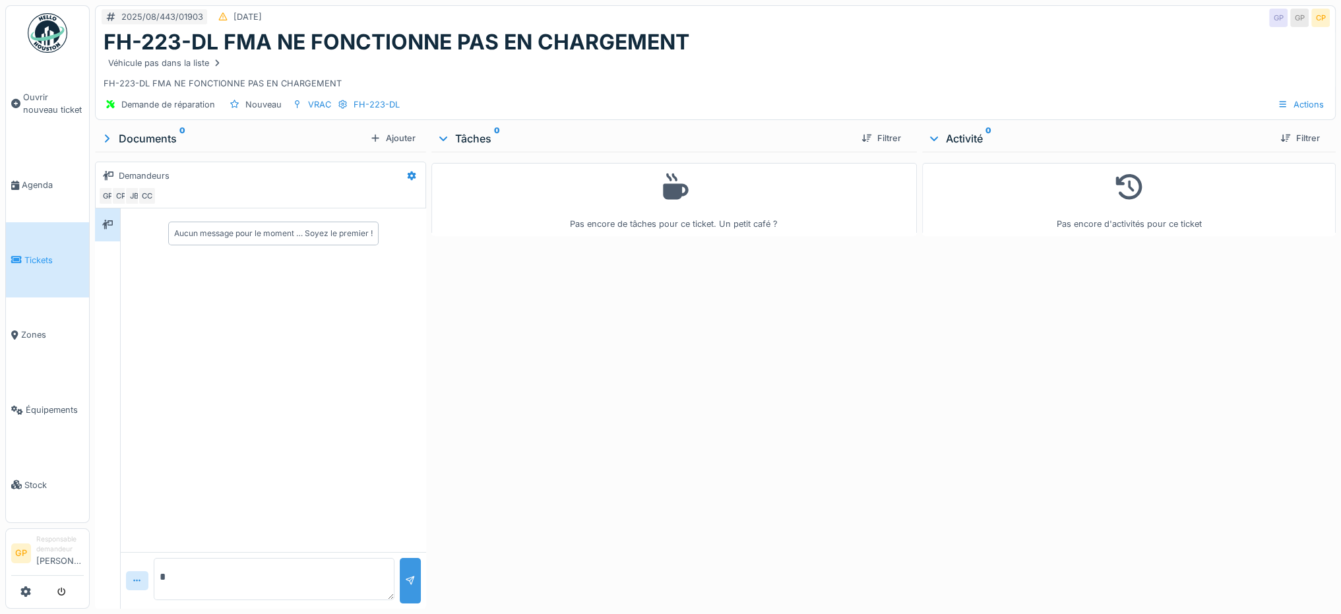
type textarea "*"
click at [415, 579] on div at bounding box center [410, 581] width 21 height 46
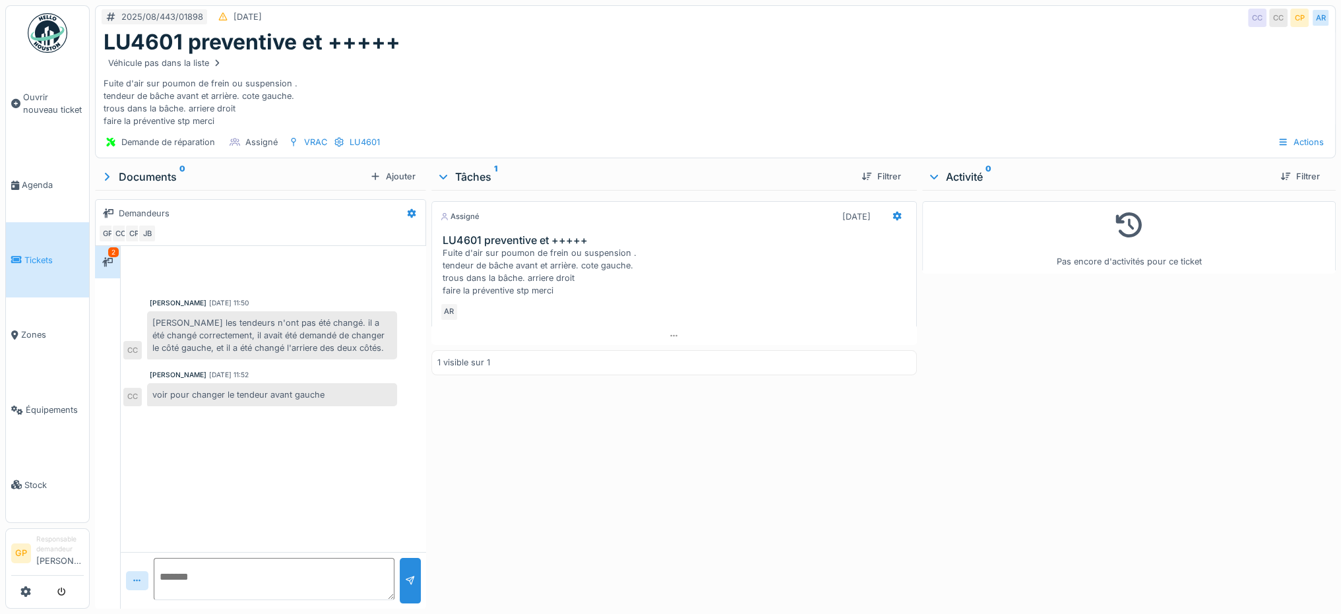
click at [223, 572] on textarea at bounding box center [274, 579] width 241 height 42
type textarea "*"
click at [412, 573] on div at bounding box center [410, 581] width 21 height 46
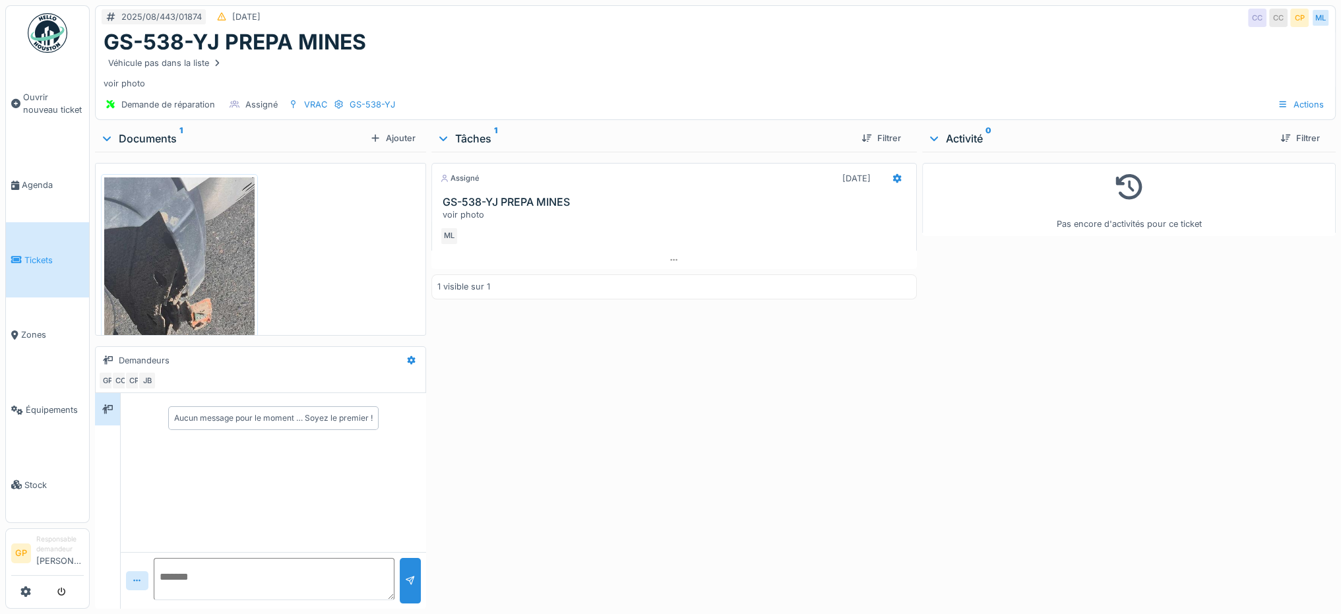
click at [261, 577] on textarea at bounding box center [274, 579] width 241 height 42
type textarea "*"
click at [405, 579] on div at bounding box center [410, 581] width 11 height 13
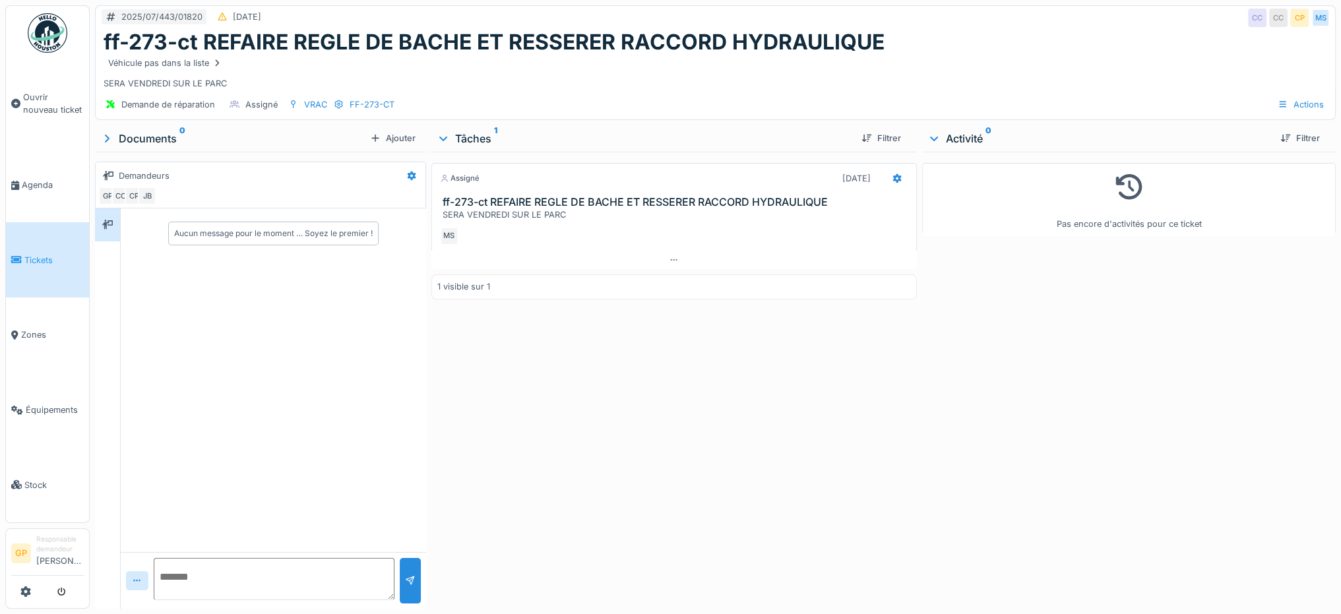
click at [261, 585] on textarea at bounding box center [274, 579] width 241 height 42
type textarea "*"
click at [409, 571] on div at bounding box center [410, 581] width 21 height 46
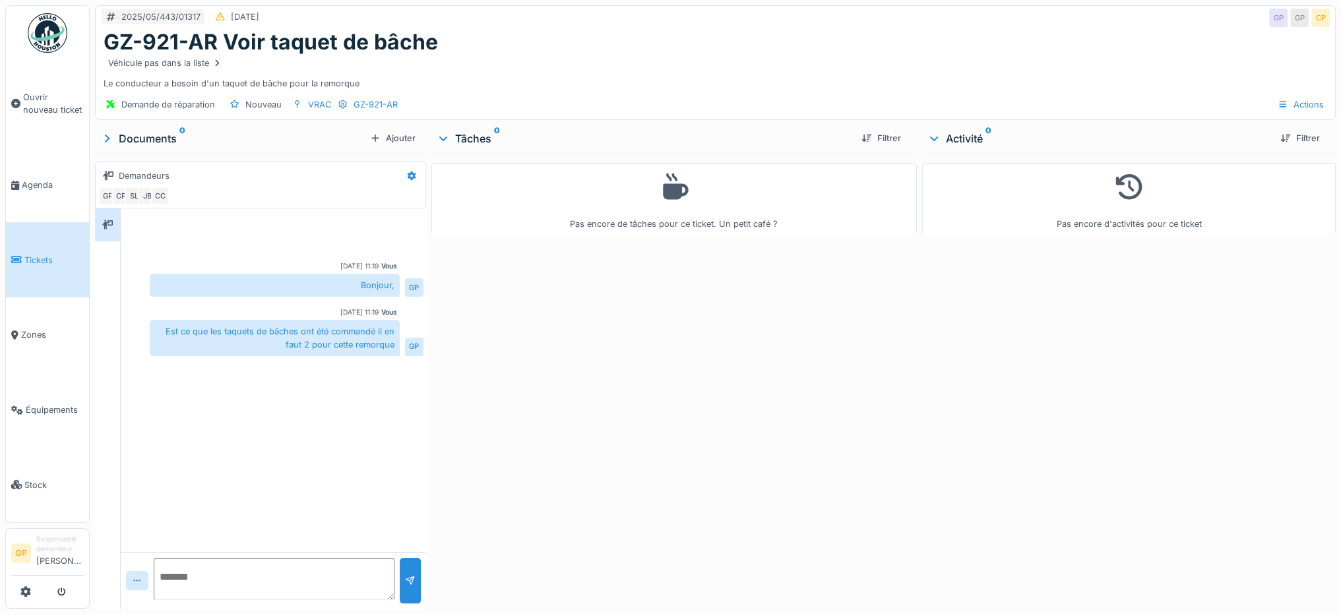
click at [280, 581] on textarea at bounding box center [274, 579] width 241 height 42
type textarea "*"
click at [414, 579] on div at bounding box center [410, 581] width 21 height 46
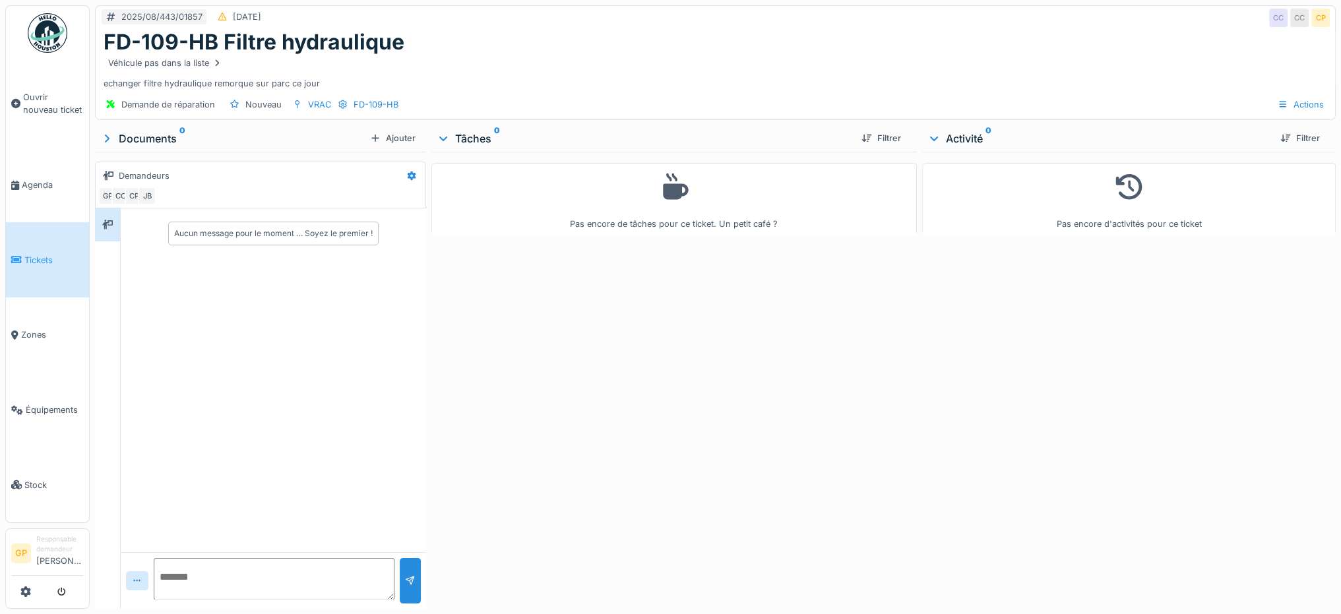
click at [313, 577] on textarea at bounding box center [274, 579] width 241 height 42
type textarea "*"
click at [412, 573] on div at bounding box center [410, 581] width 21 height 46
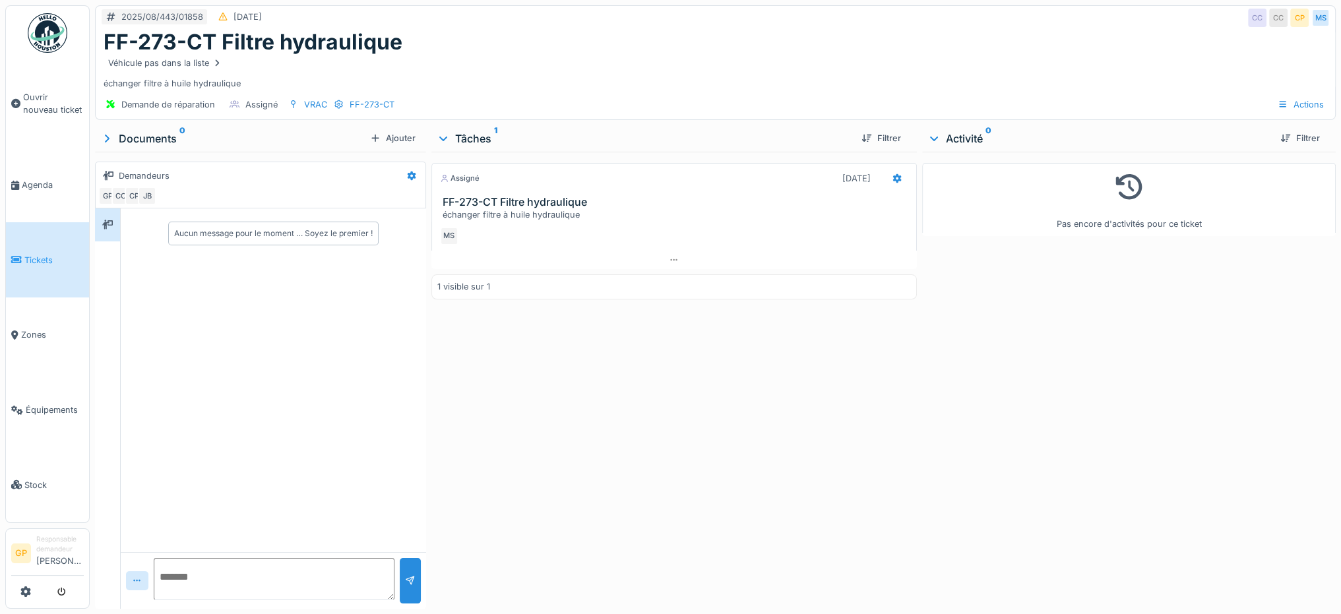
click at [305, 573] on textarea at bounding box center [274, 579] width 241 height 42
type textarea "*"
click at [411, 570] on div at bounding box center [410, 581] width 21 height 46
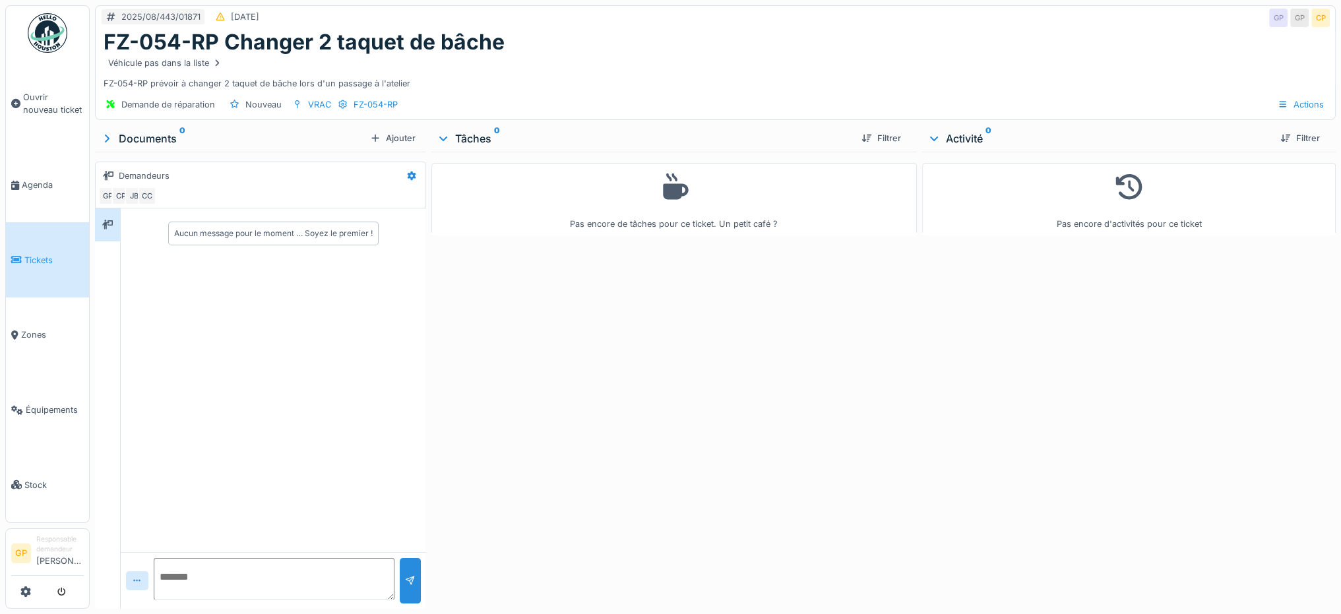
click at [311, 583] on textarea at bounding box center [274, 579] width 241 height 42
type textarea "*"
click at [409, 585] on div at bounding box center [410, 581] width 11 height 13
click at [304, 569] on textarea at bounding box center [274, 579] width 241 height 42
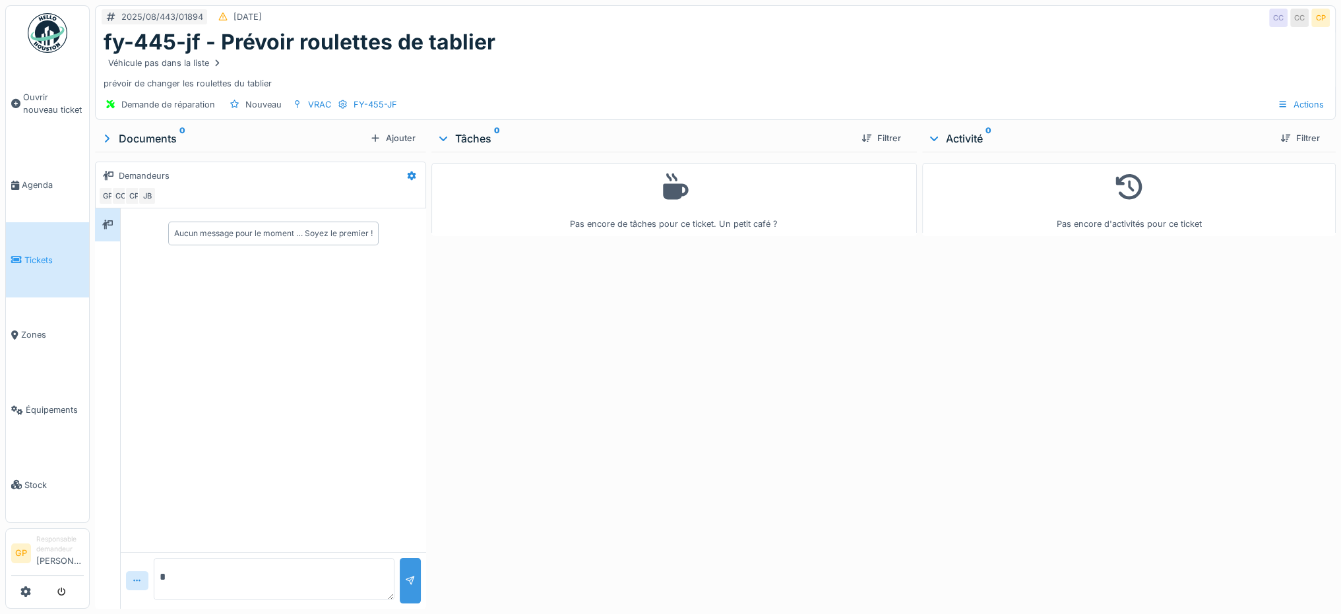
type textarea "*"
click at [416, 565] on div at bounding box center [410, 581] width 21 height 46
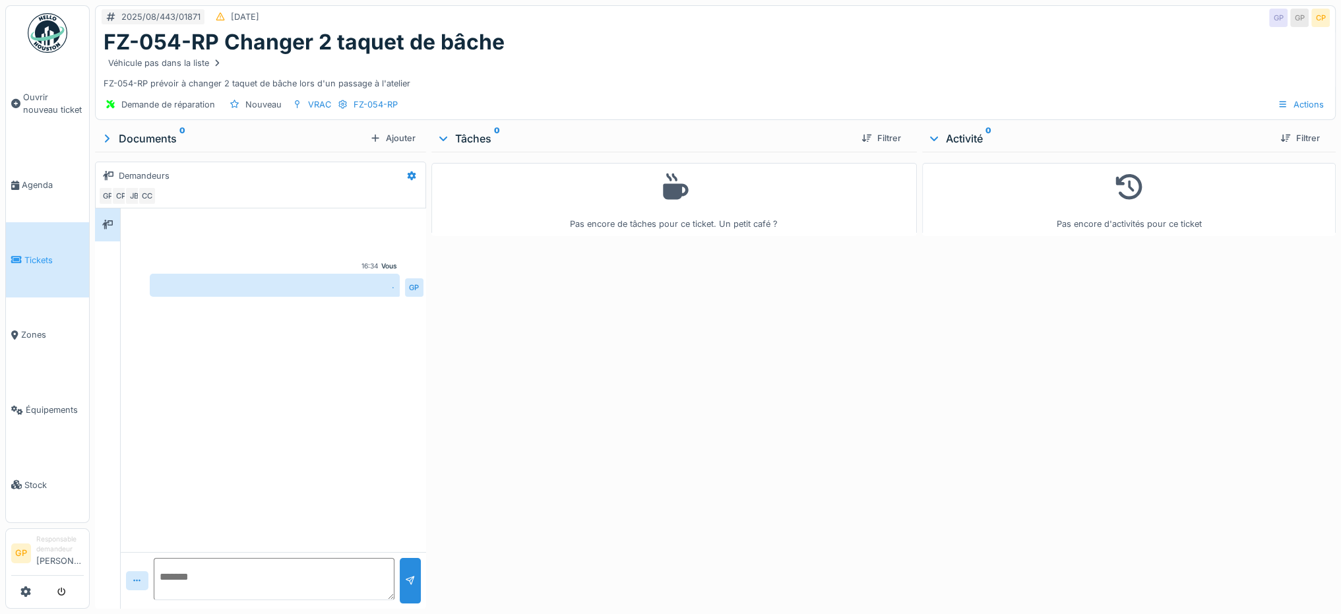
click at [288, 577] on textarea at bounding box center [274, 579] width 241 height 42
type textarea "**********"
click at [409, 580] on div at bounding box center [410, 581] width 11 height 13
